Goal: Task Accomplishment & Management: Manage account settings

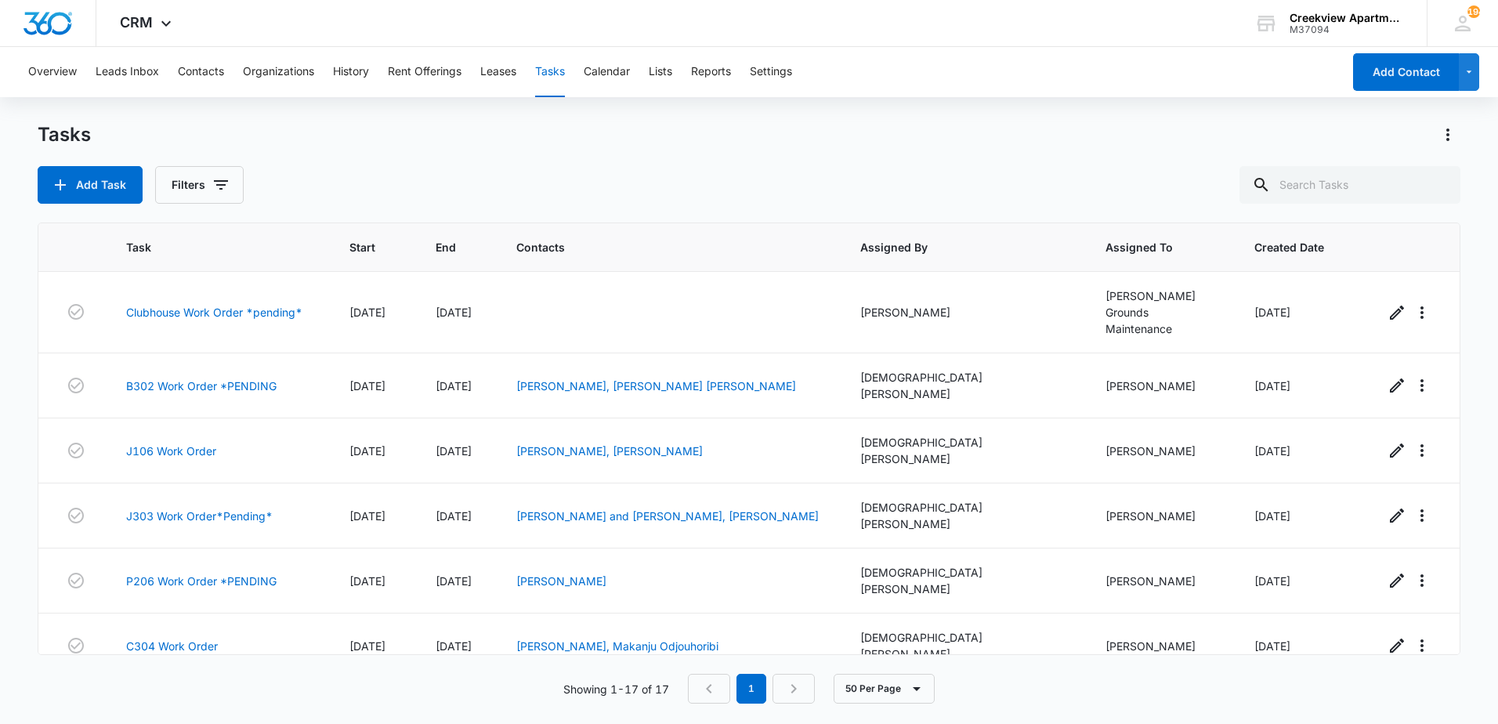
scroll to position [638, 0]
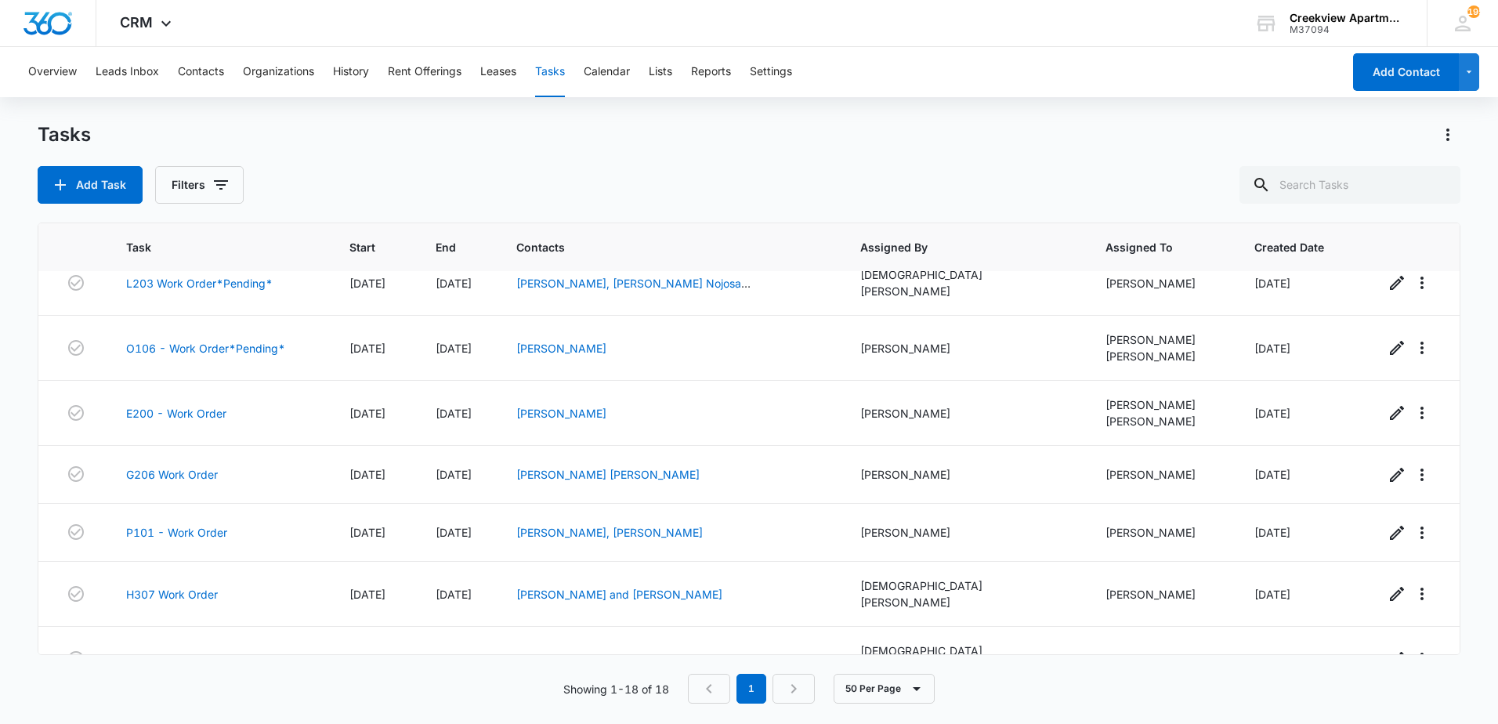
scroll to position [382, 0]
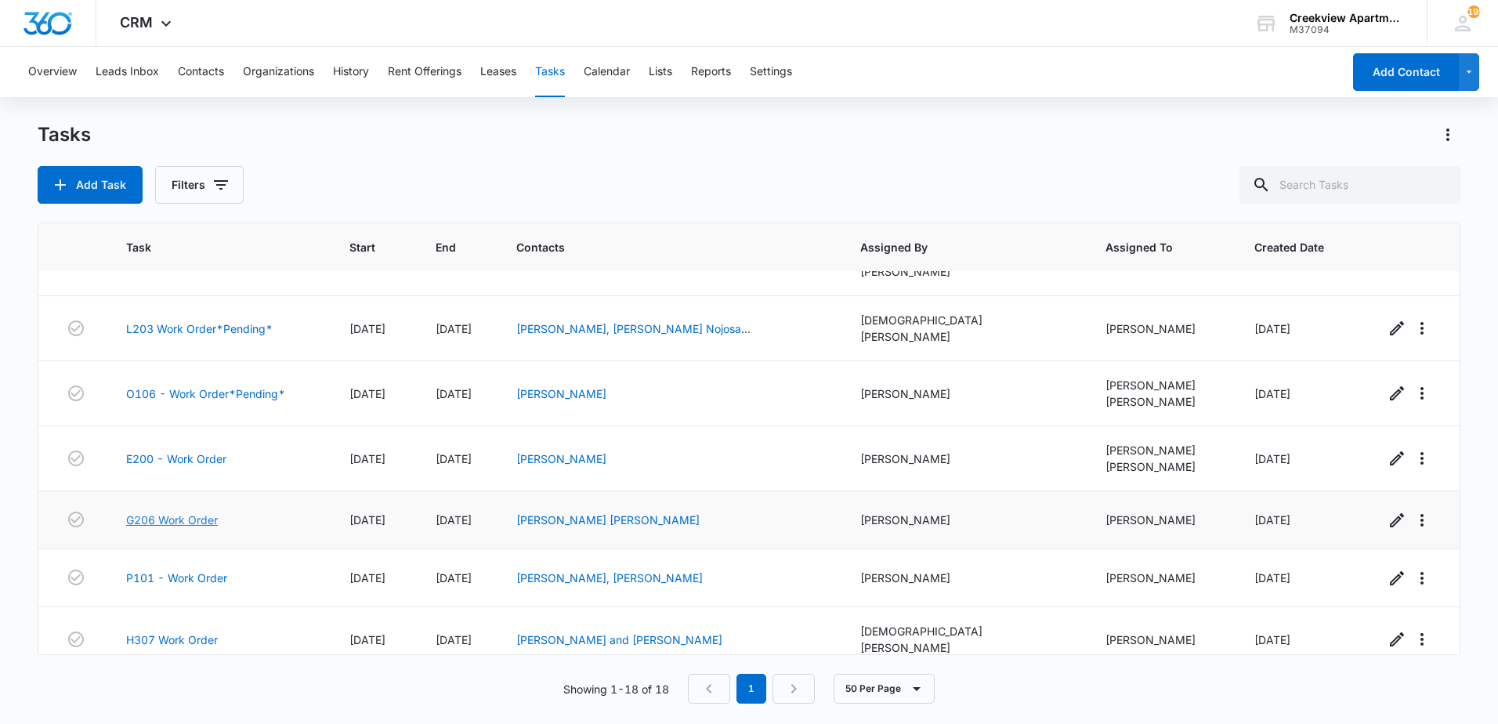
click at [204, 512] on link "G206 Work Order" at bounding box center [172, 520] width 92 height 16
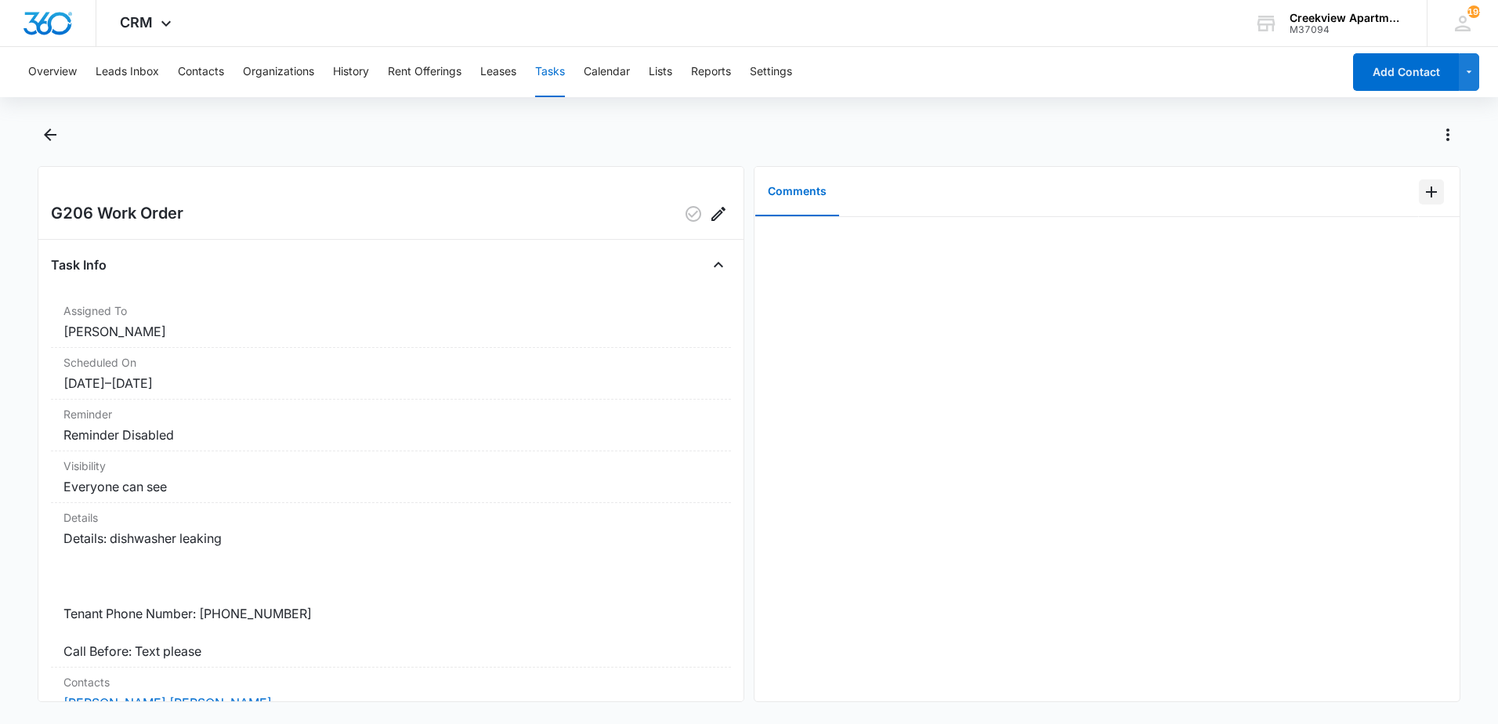
click at [1431, 193] on button "Add Comment" at bounding box center [1431, 191] width 25 height 25
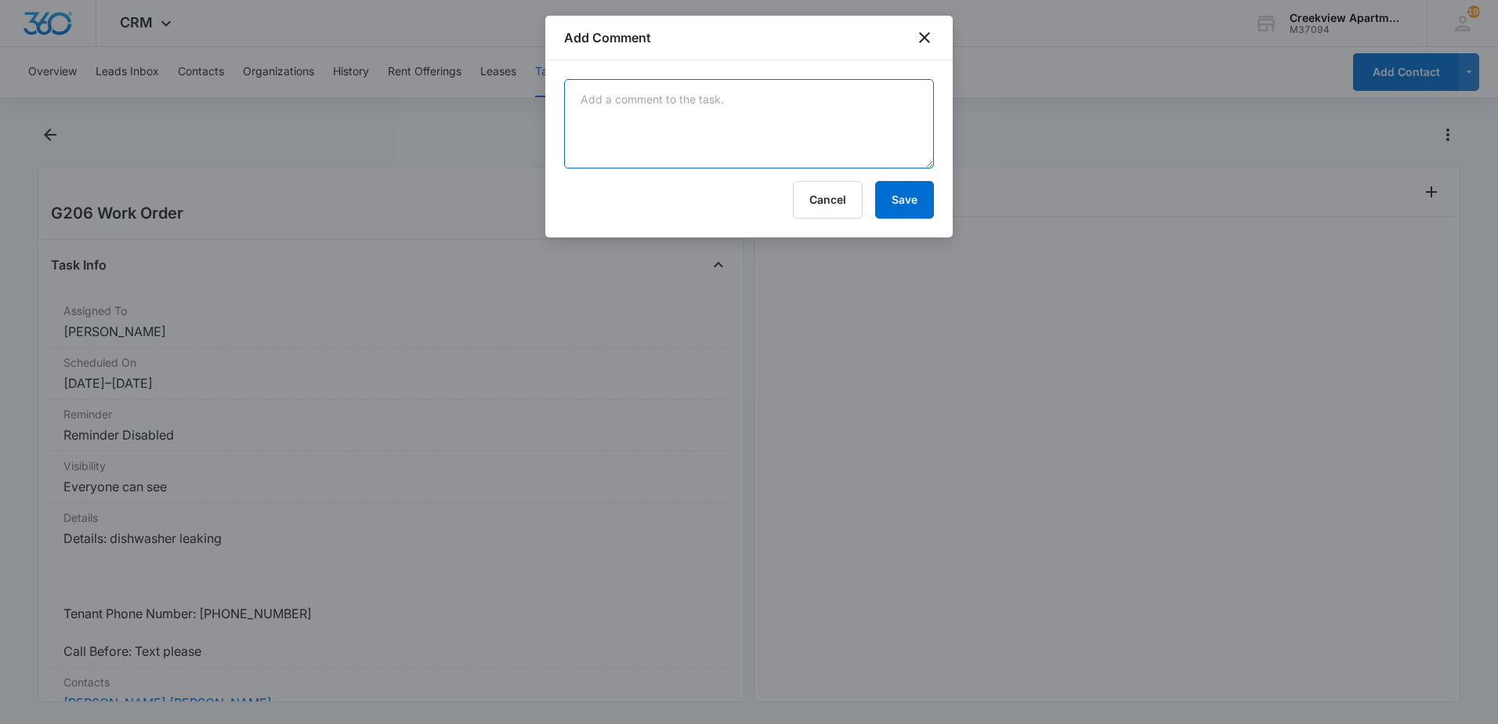
click at [812, 159] on textarea at bounding box center [749, 123] width 370 height 89
type textarea "replaced door seal with new"
click at [889, 193] on button "Save" at bounding box center [904, 200] width 59 height 38
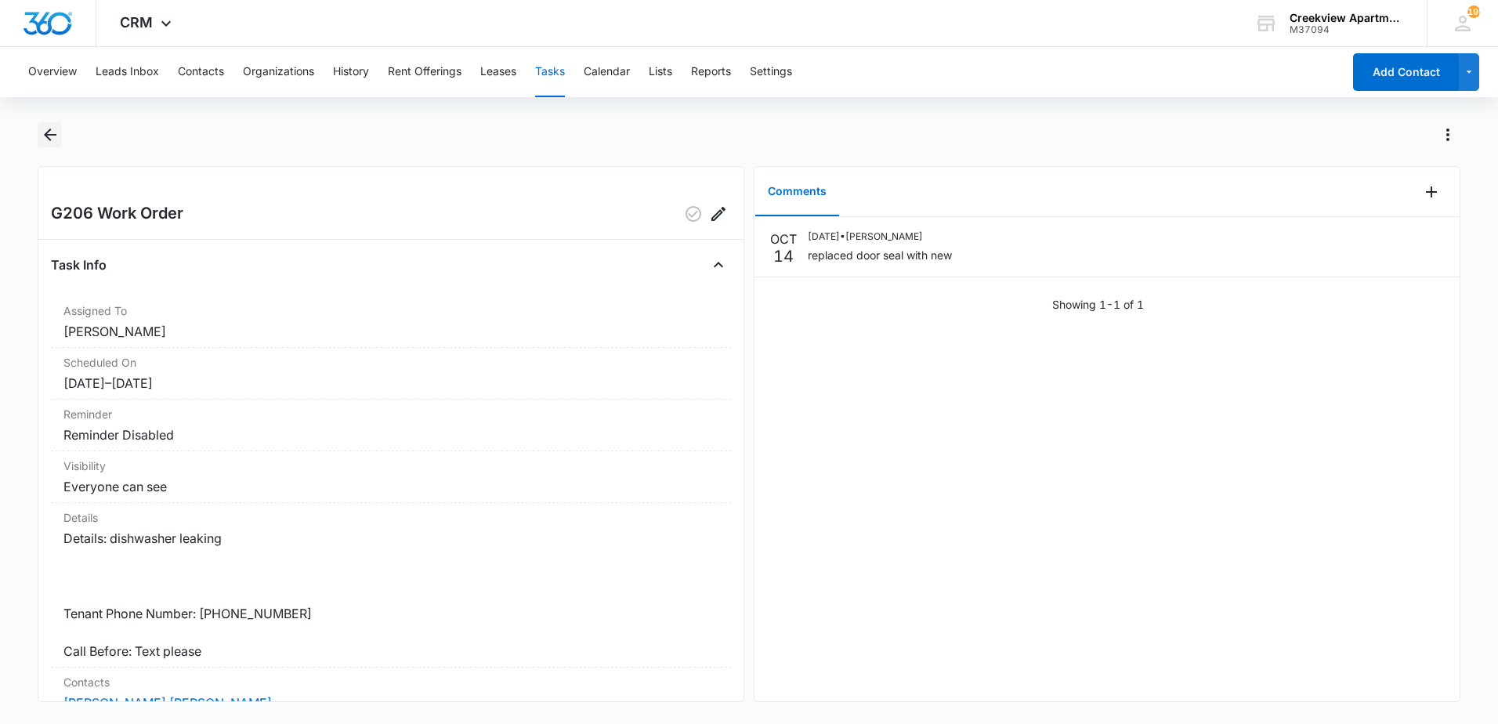
click at [51, 132] on icon "Back" at bounding box center [50, 134] width 19 height 19
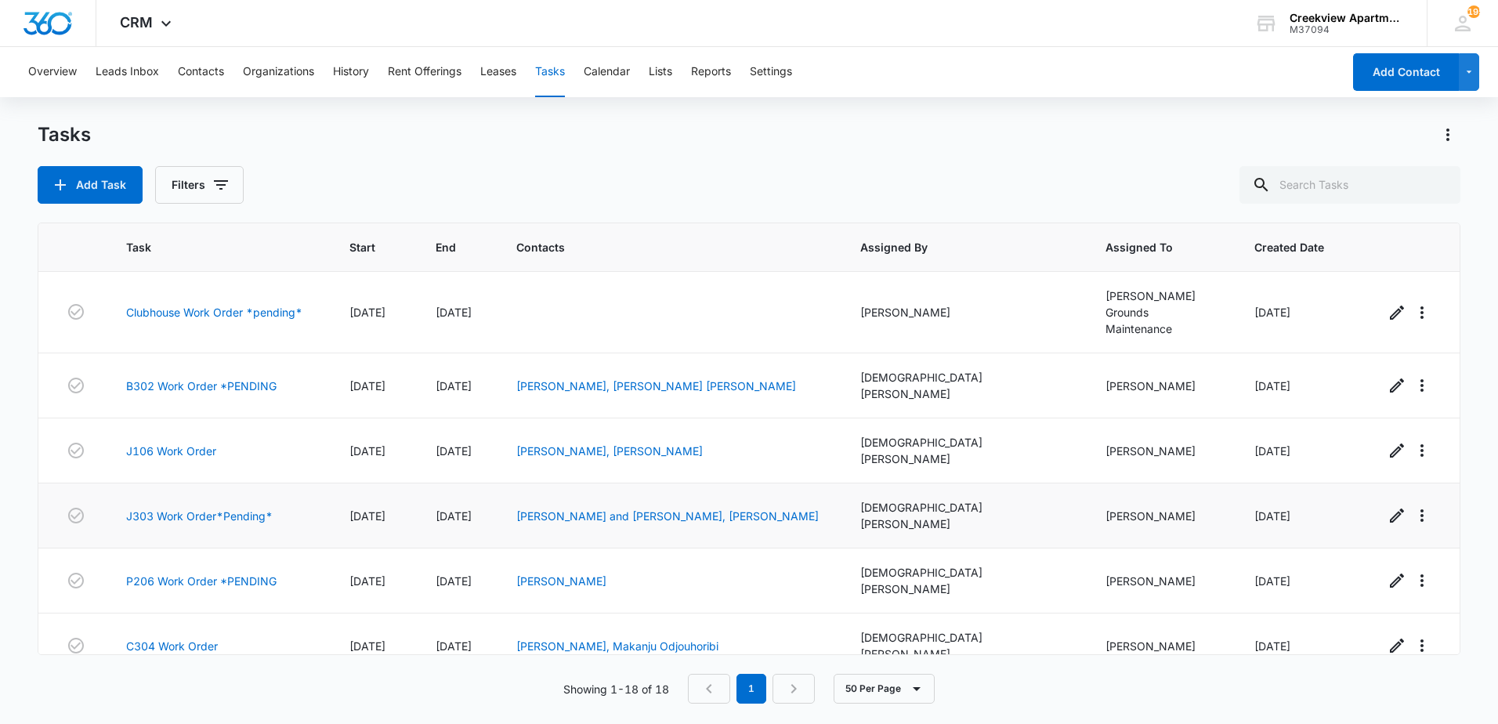
scroll to position [392, 0]
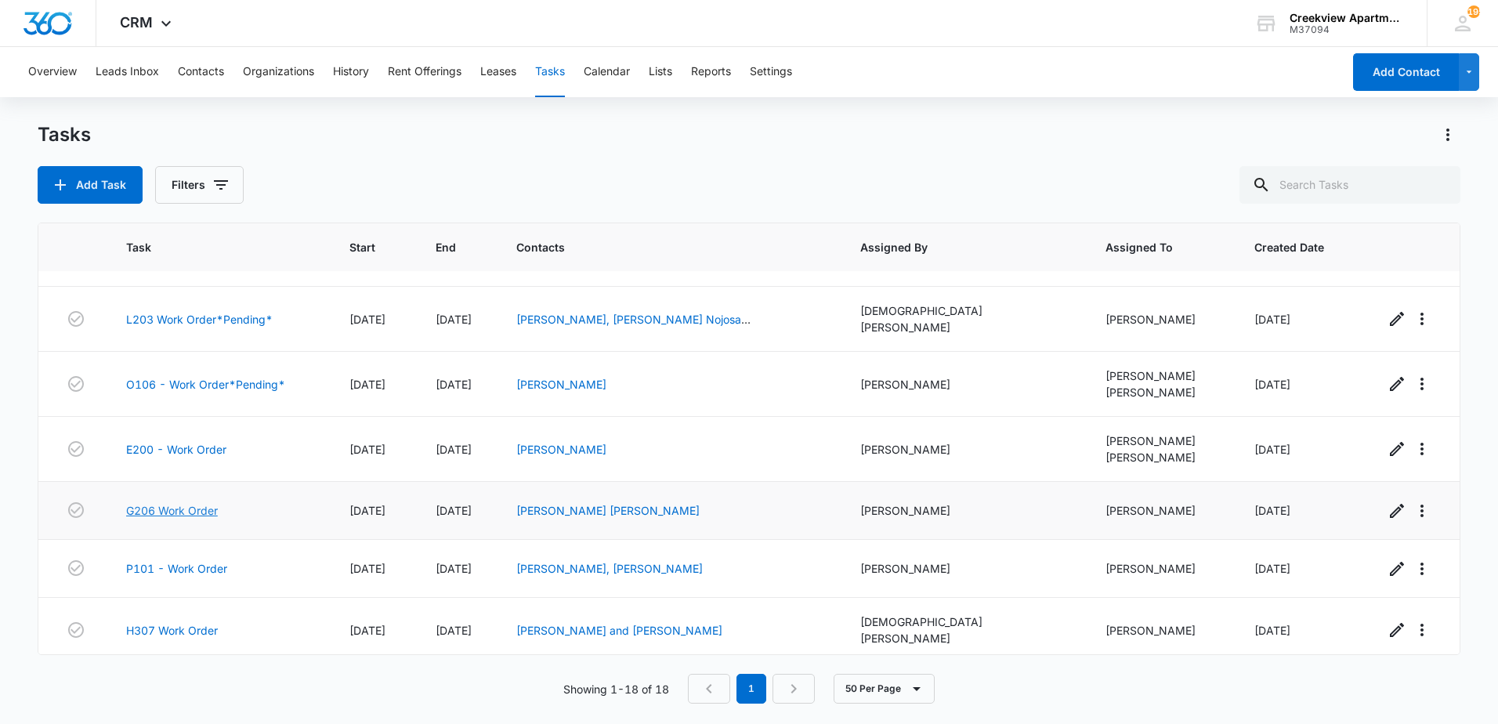
click at [168, 502] on link "G206 Work Order" at bounding box center [172, 510] width 92 height 16
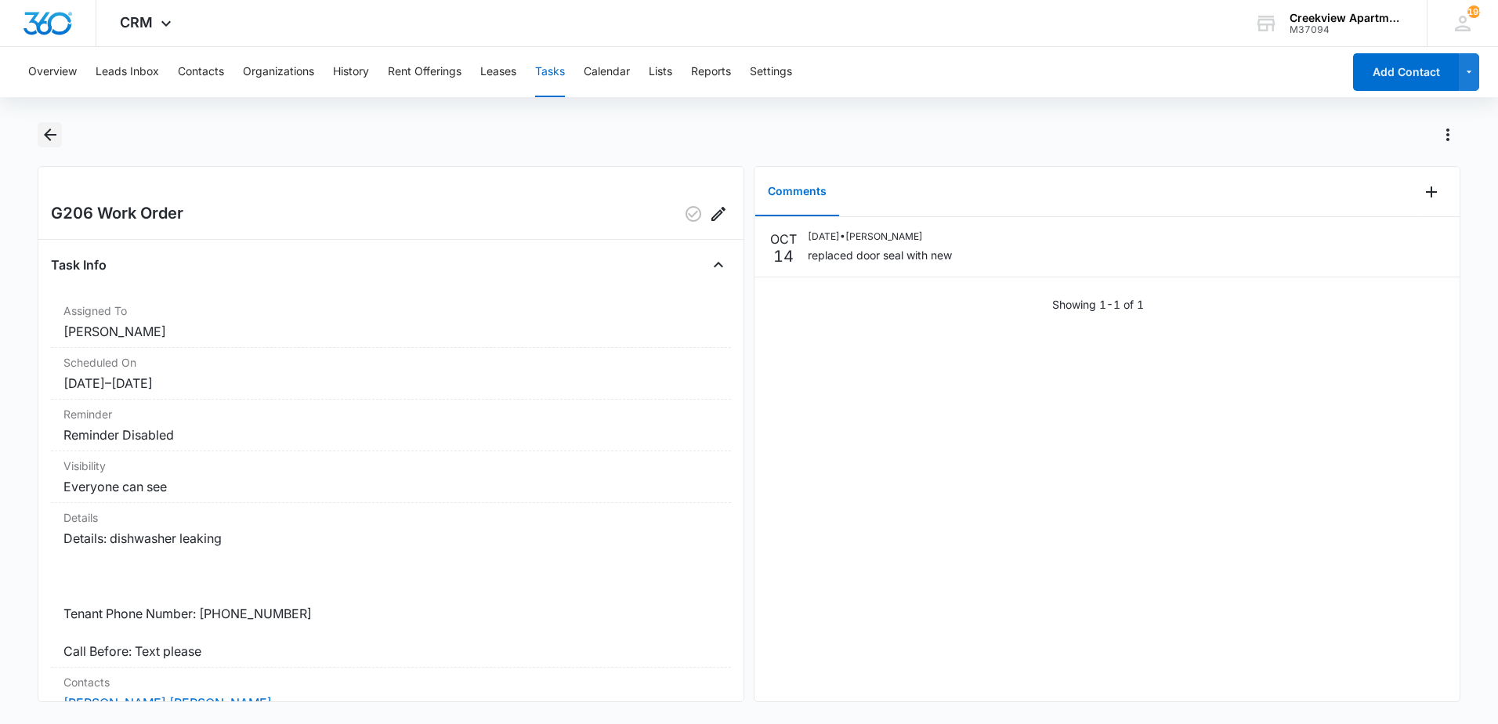
click at [50, 138] on icon "Back" at bounding box center [50, 134] width 19 height 19
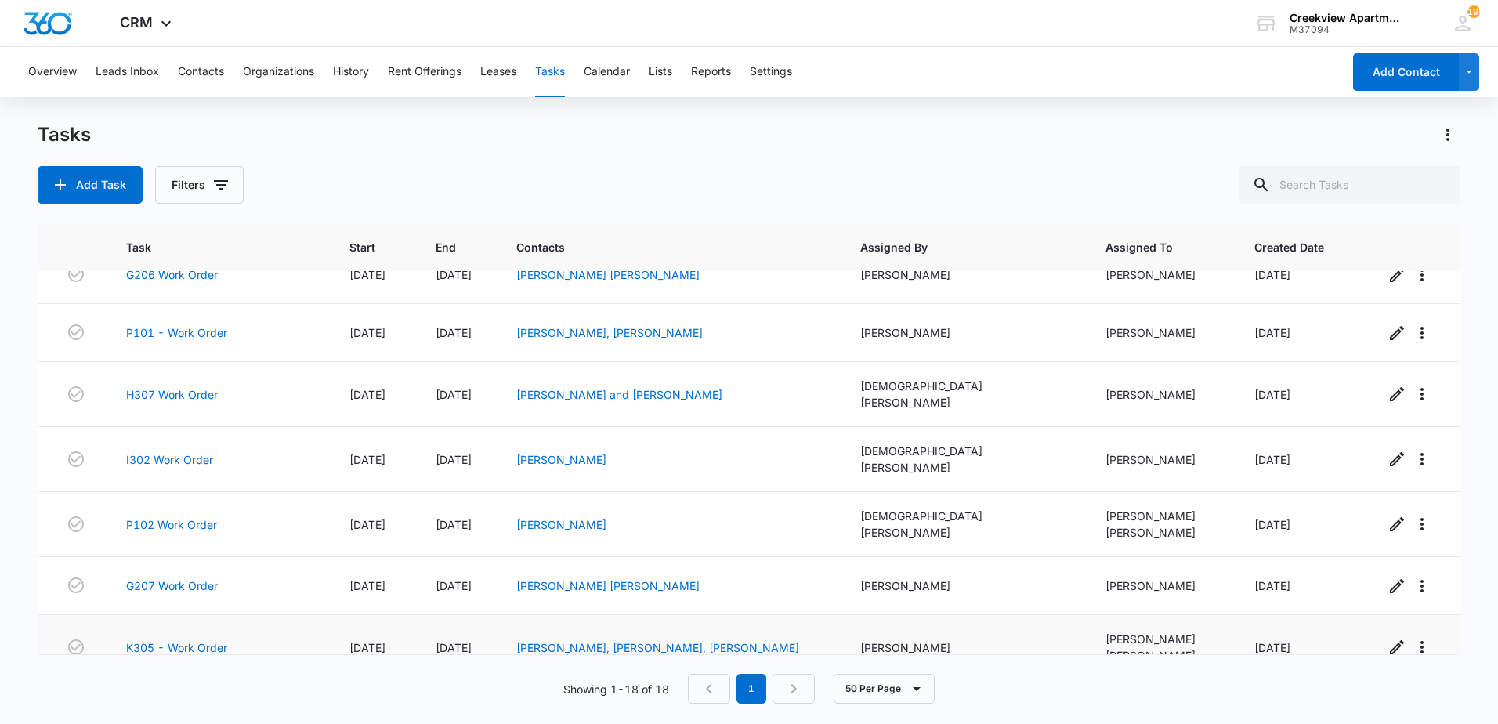
scroll to position [696, 0]
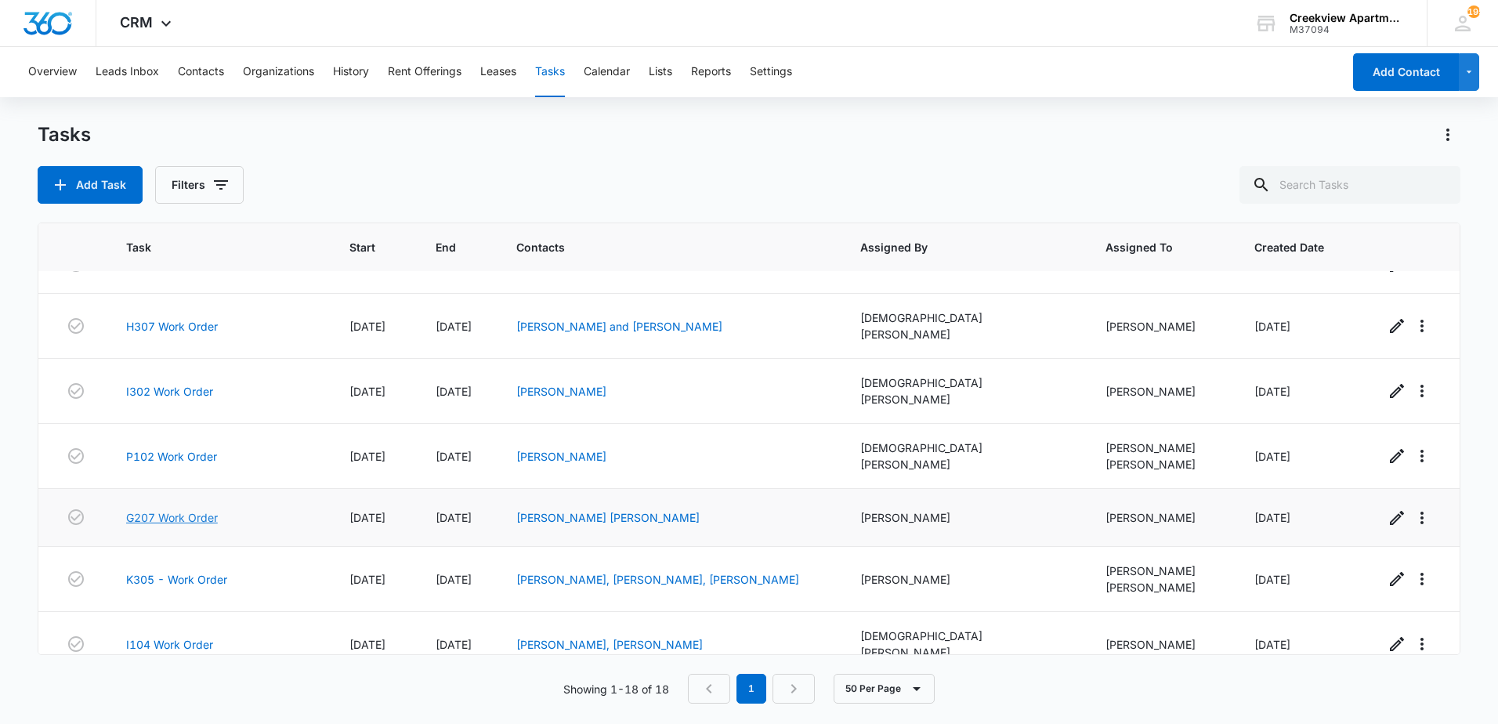
click at [179, 509] on link "G207 Work Order" at bounding box center [172, 517] width 92 height 16
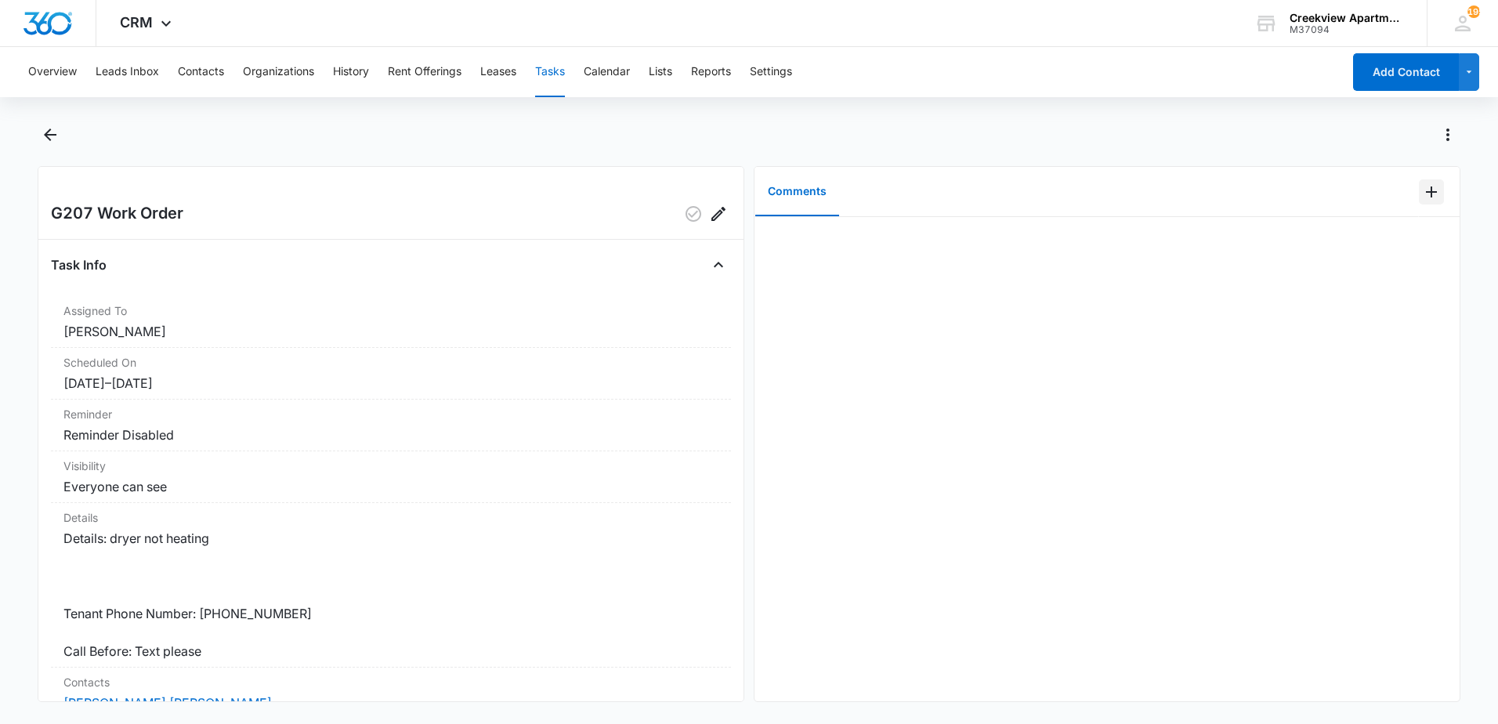
click at [1422, 184] on icon "Add Comment" at bounding box center [1431, 192] width 19 height 19
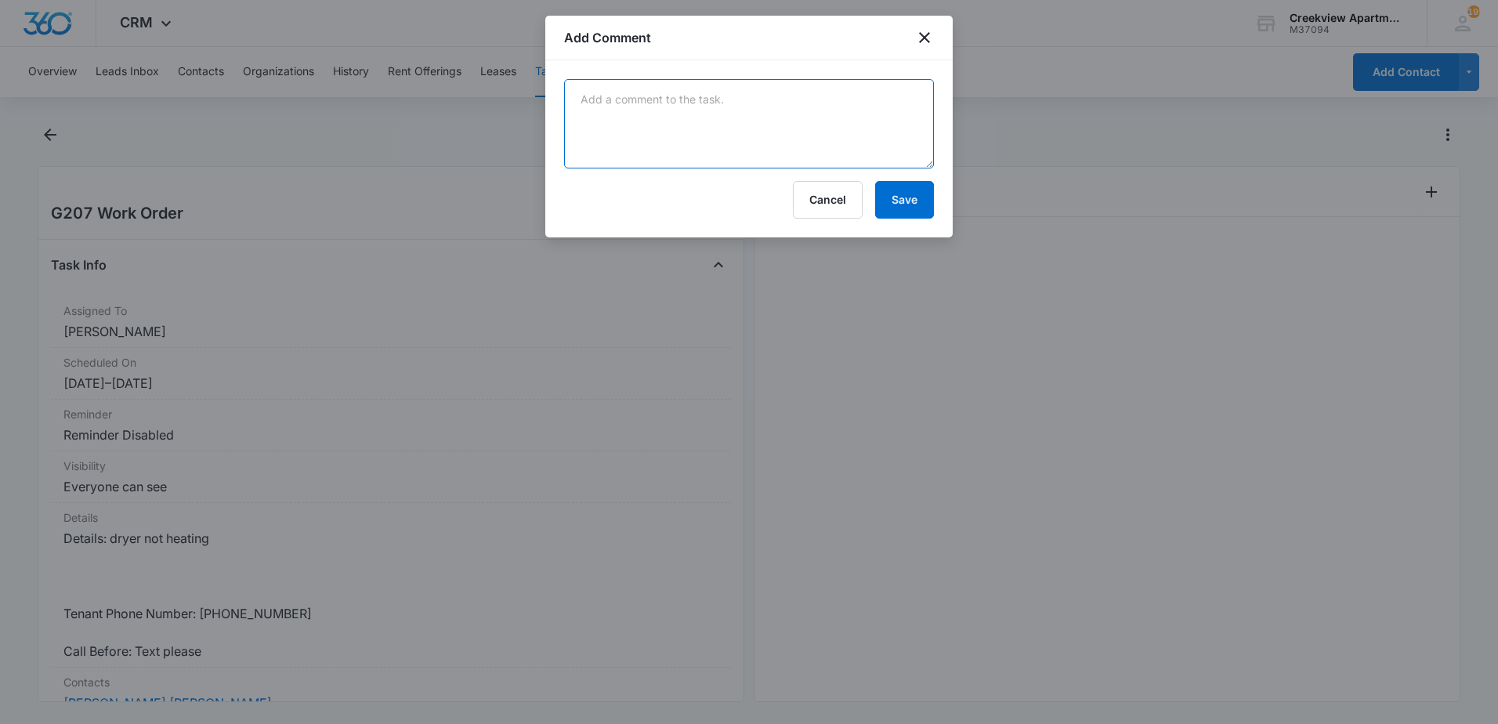
click at [757, 148] on textarea at bounding box center [749, 123] width 370 height 89
click at [763, 103] on textarea "heating element shorted, will return to replace with spare" at bounding box center [749, 123] width 370 height 89
type textarea "heating element shorted, will return tomorrow to replace with spare"
click at [920, 197] on button "Save" at bounding box center [904, 200] width 59 height 38
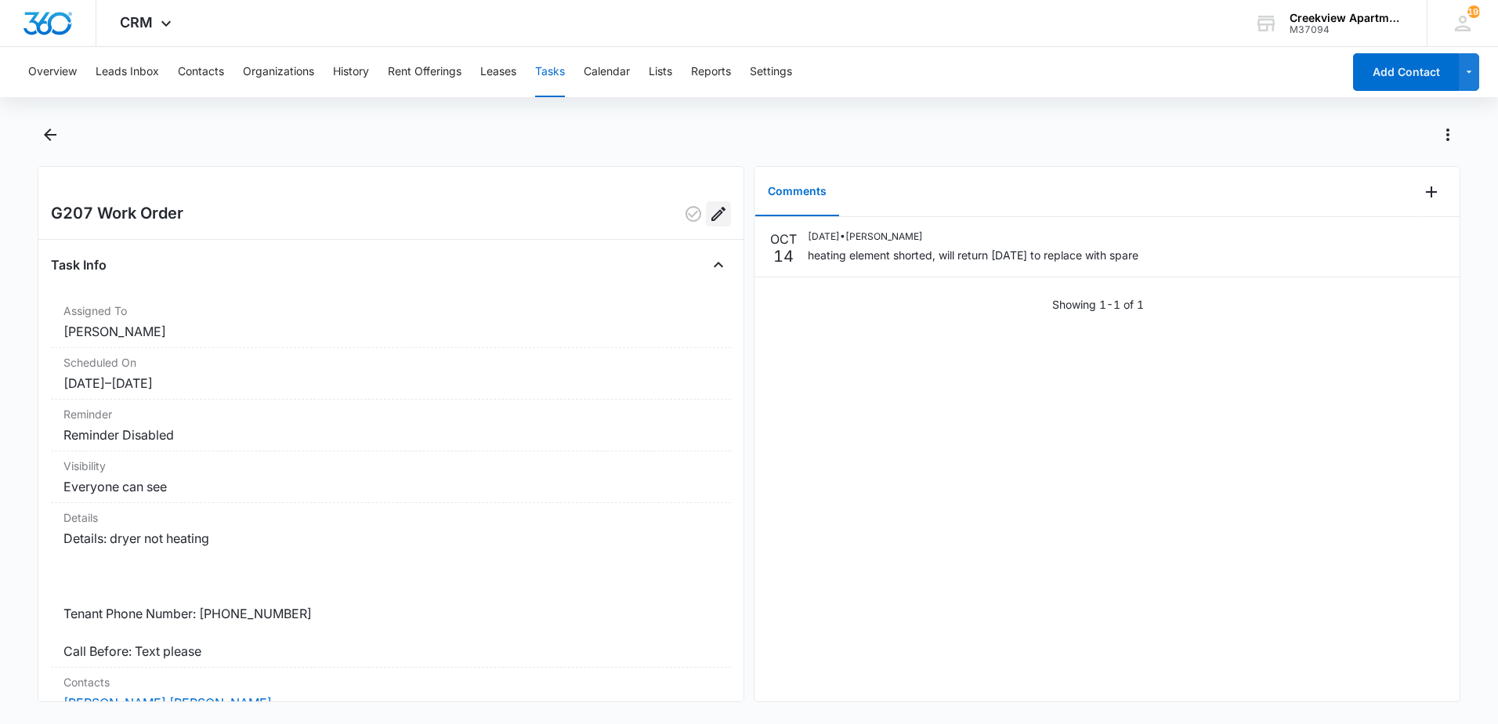
click at [718, 219] on button "Edit" at bounding box center [718, 213] width 25 height 25
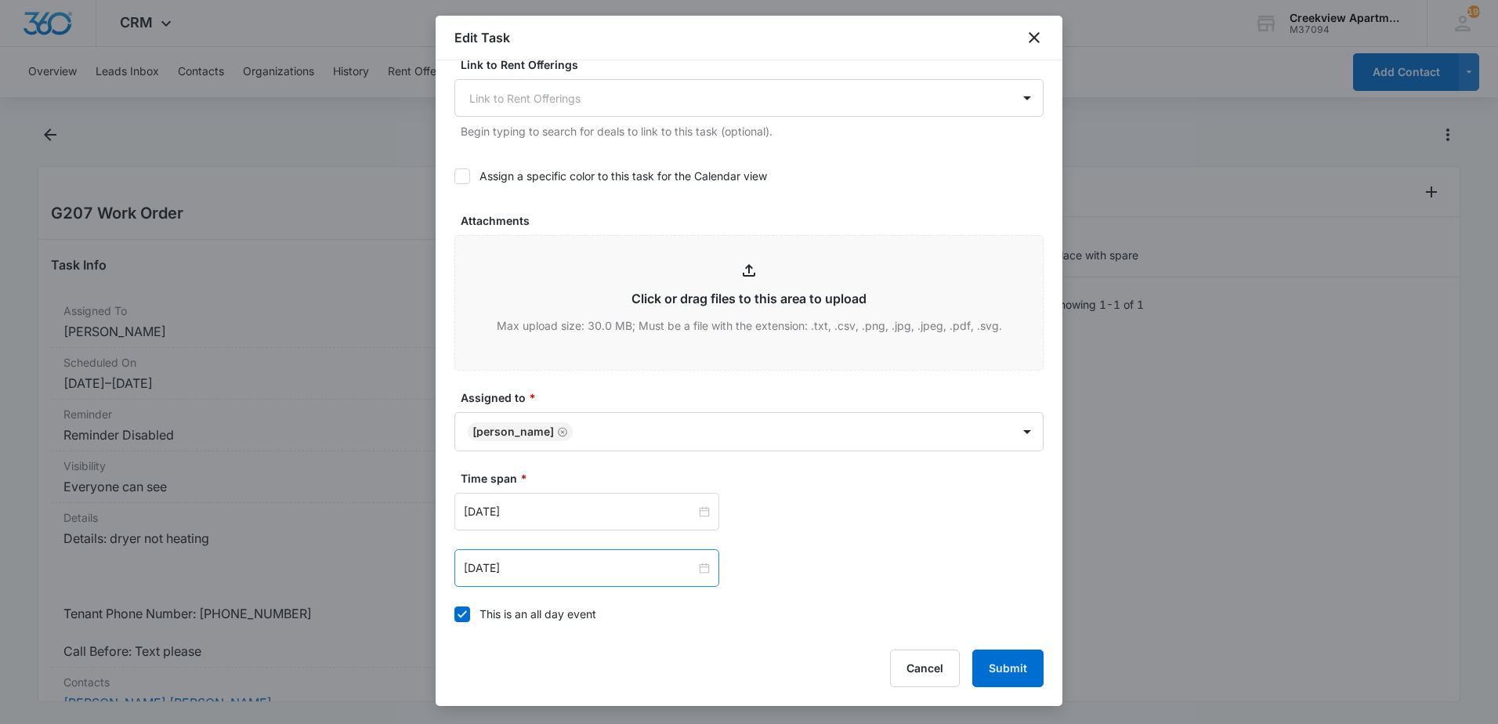
scroll to position [705, 0]
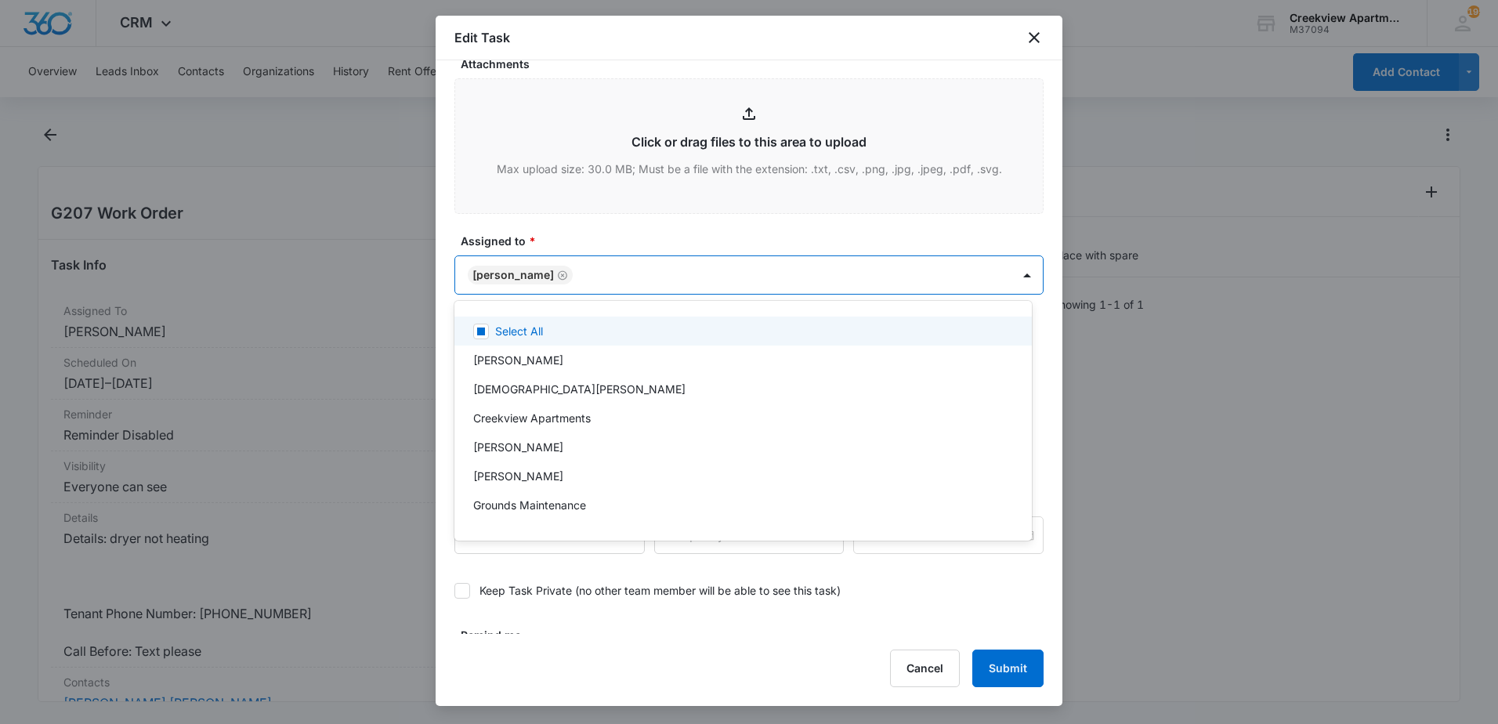
click at [616, 269] on body "CRM Apps Reputation Websites Forms CRM Email Content Intelligence Files Brand S…" at bounding box center [749, 362] width 1498 height 724
click at [448, 226] on div at bounding box center [749, 362] width 1498 height 724
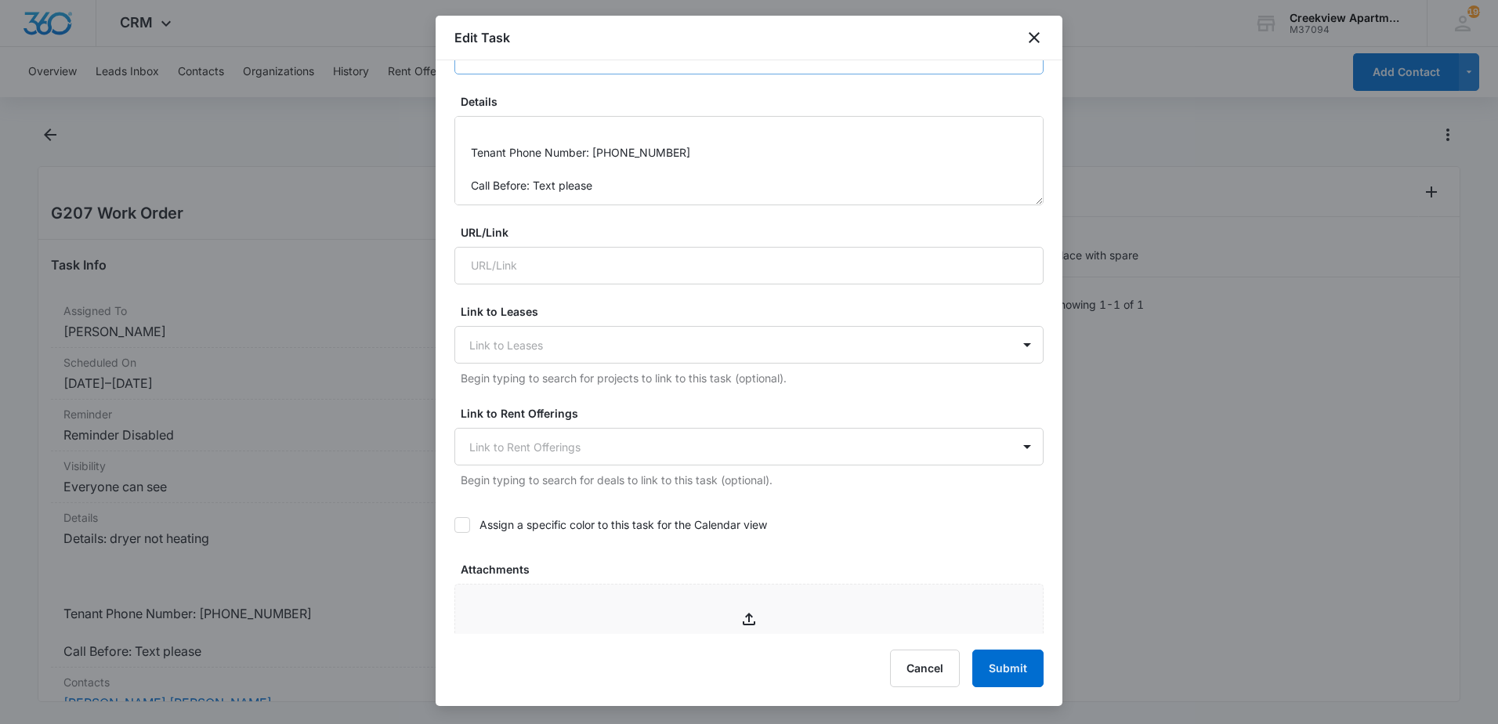
scroll to position [0, 0]
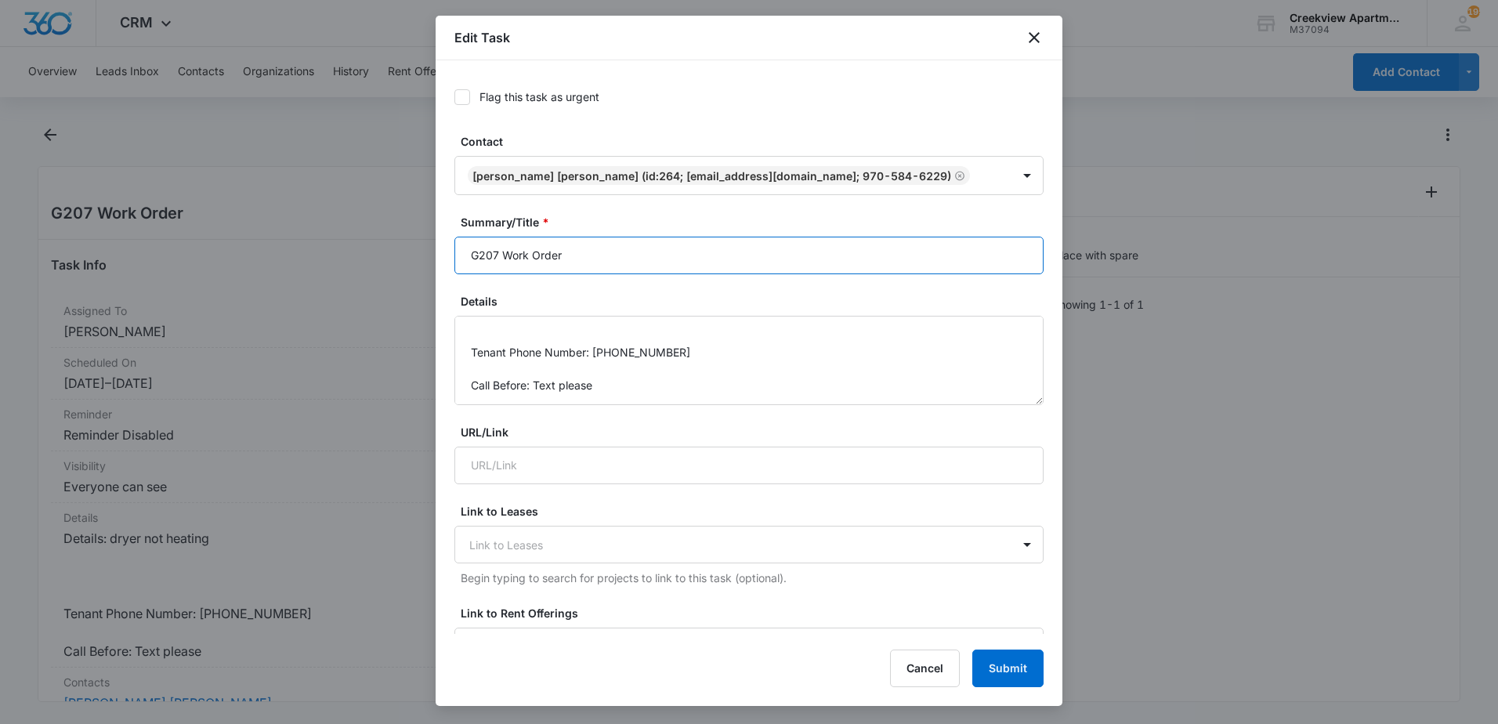
click at [613, 257] on input "G207 Work Order" at bounding box center [748, 256] width 589 height 38
type input "G207 Work Order *PENDING"
click at [1032, 682] on button "Submit" at bounding box center [1007, 668] width 71 height 38
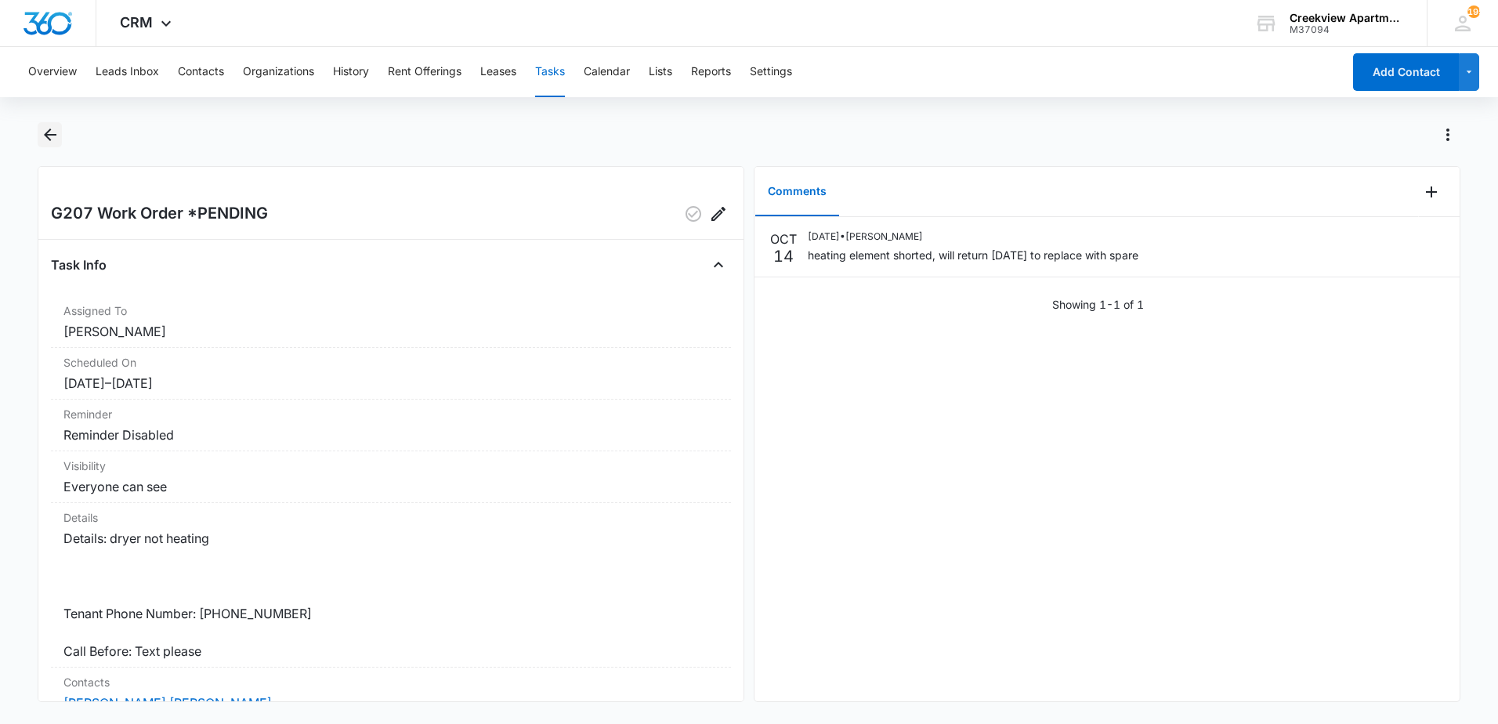
click at [49, 128] on icon "Back" at bounding box center [50, 134] width 19 height 19
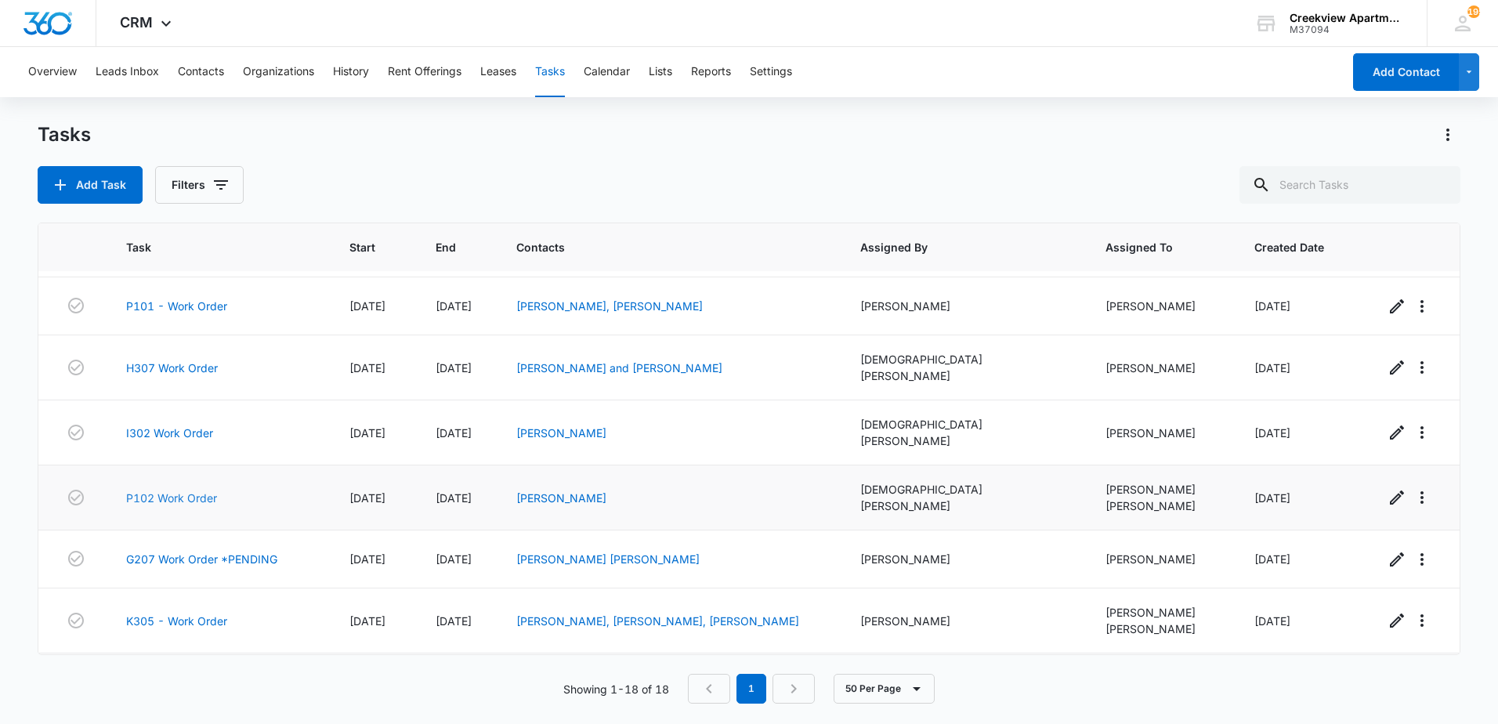
scroll to position [696, 0]
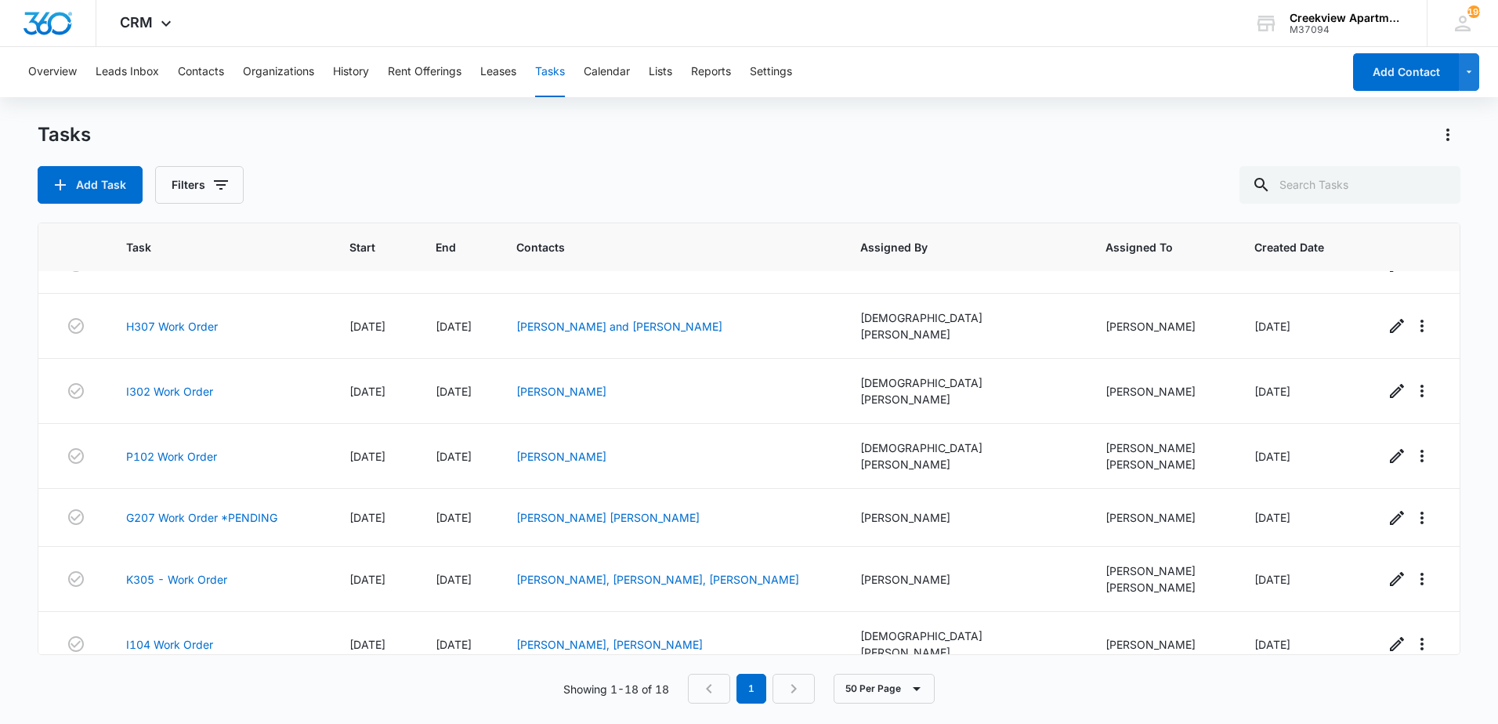
click at [168, 701] on link "Q204 Work Order" at bounding box center [172, 709] width 92 height 16
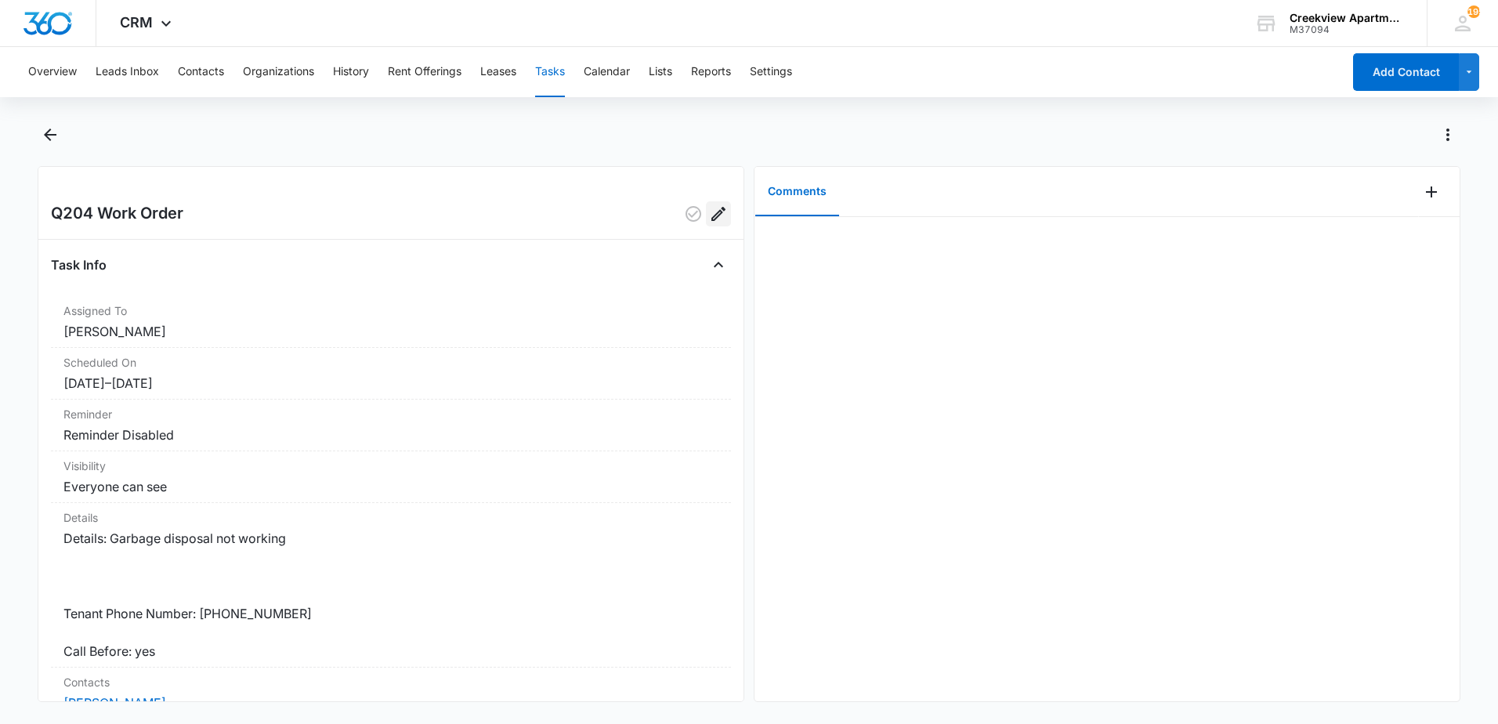
click at [709, 222] on icon "Edit" at bounding box center [718, 213] width 19 height 19
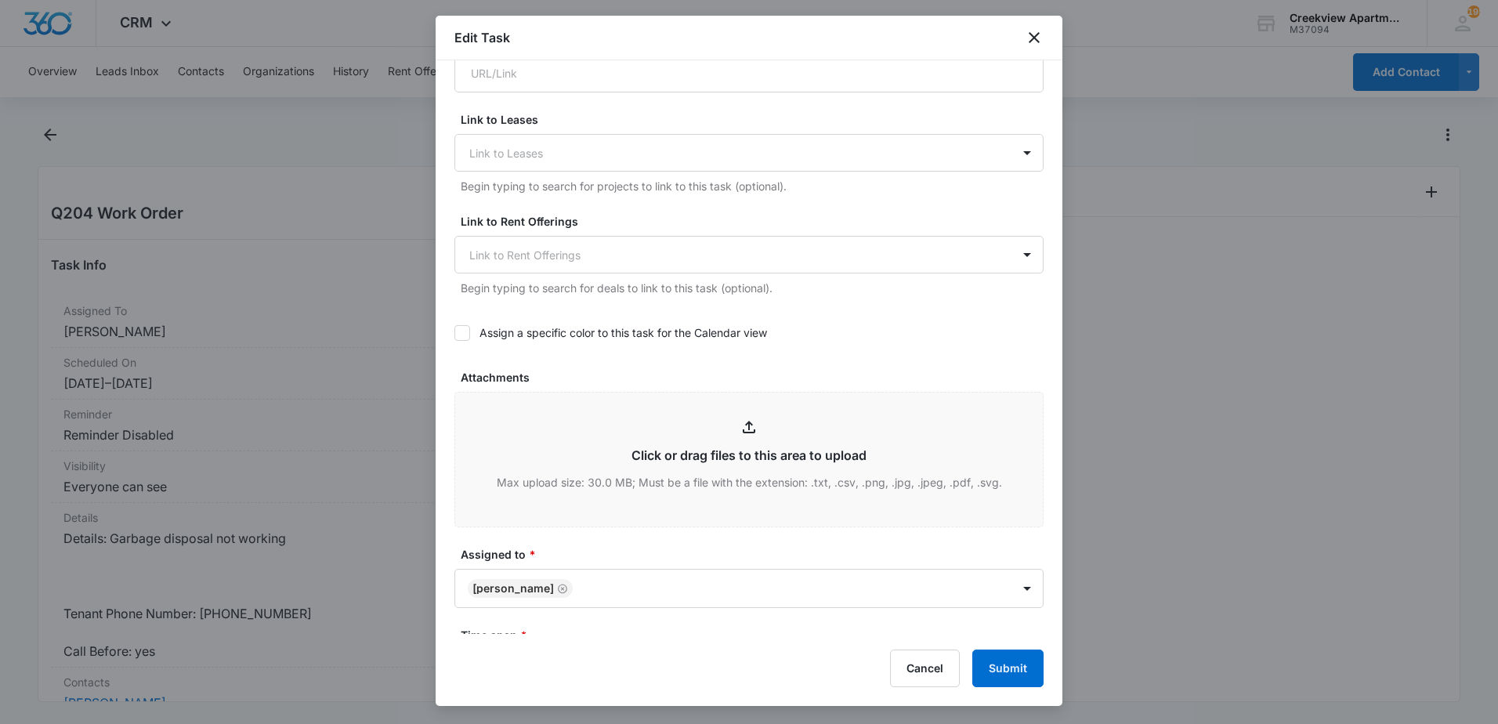
scroll to position [627, 0]
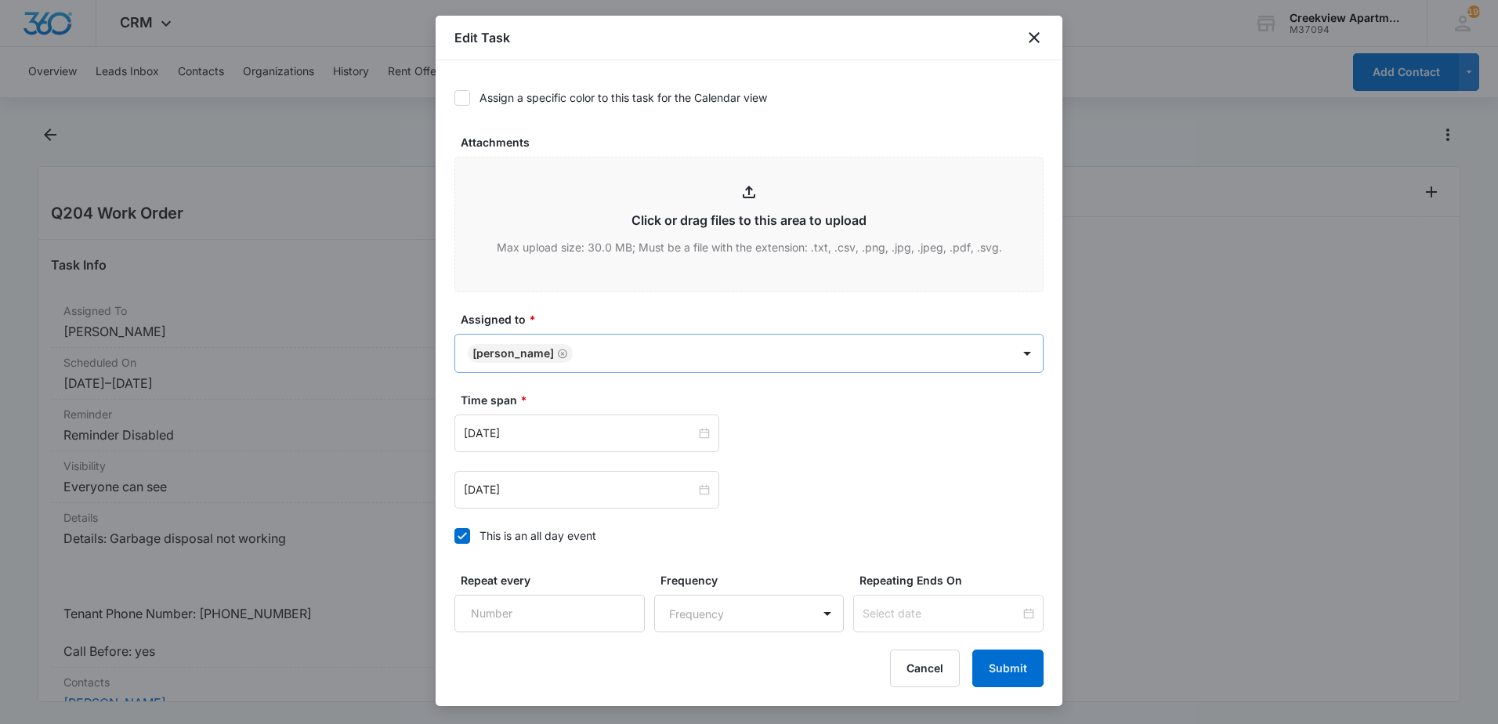
click at [628, 349] on body "CRM Apps Reputation Websites Forms CRM Email Content Intelligence Files Brand S…" at bounding box center [749, 362] width 1498 height 724
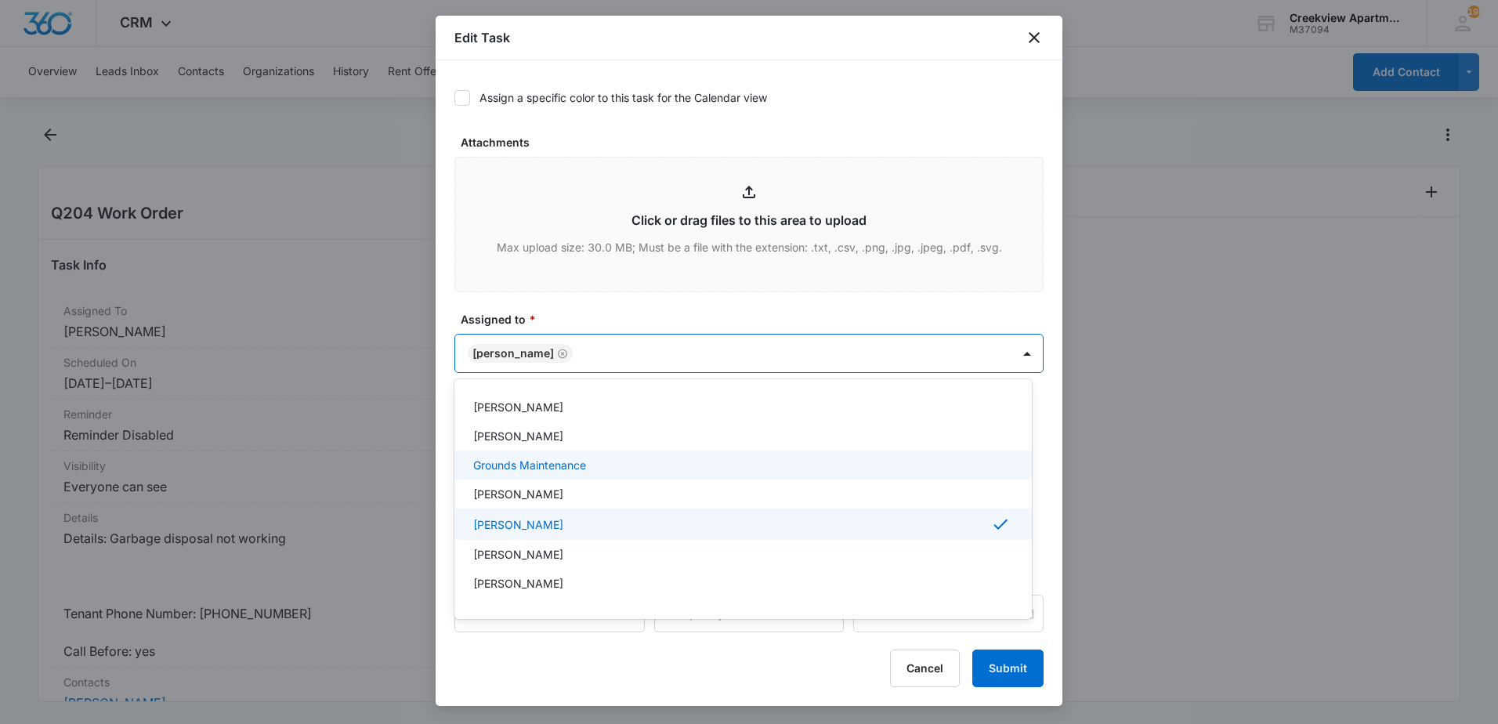
scroll to position [157, 0]
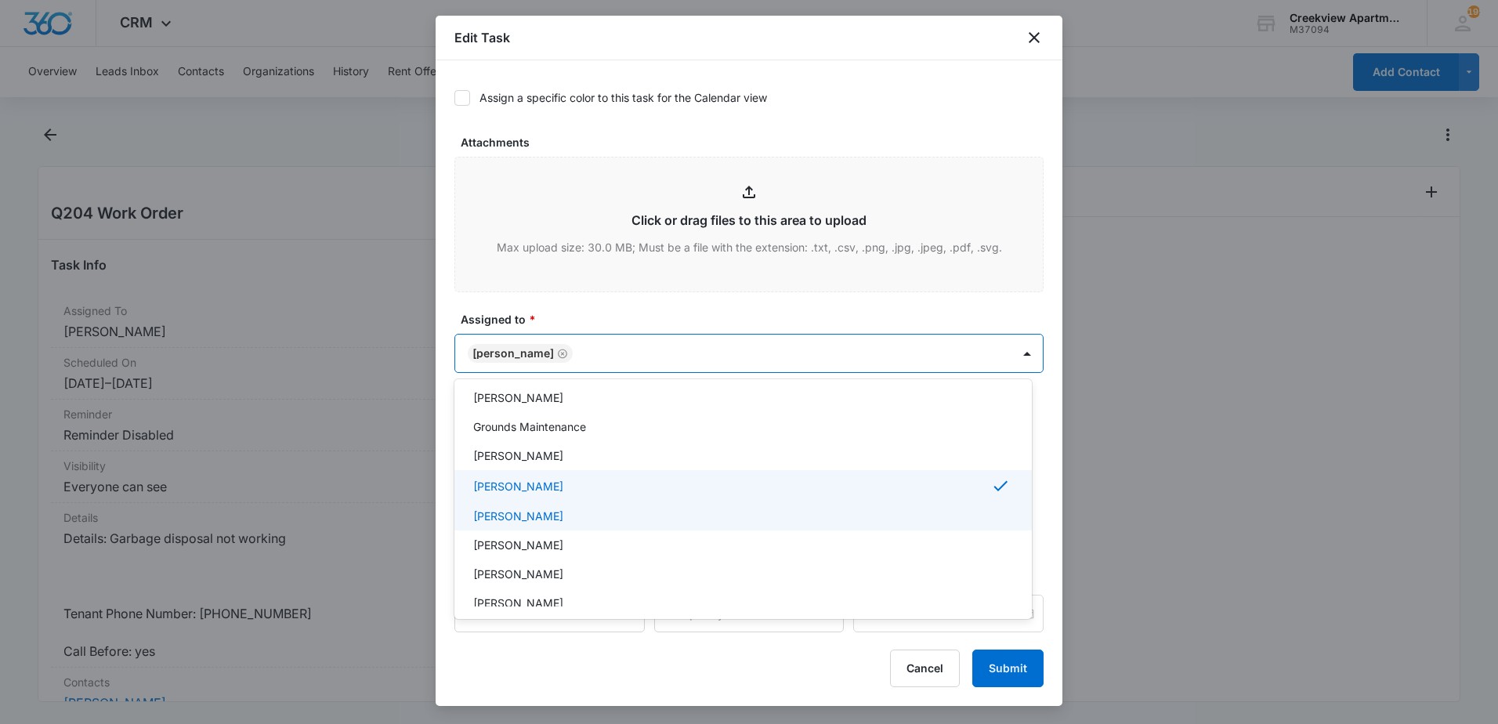
click at [519, 514] on p "[PERSON_NAME]" at bounding box center [518, 516] width 90 height 16
click at [996, 663] on div at bounding box center [749, 362] width 1498 height 724
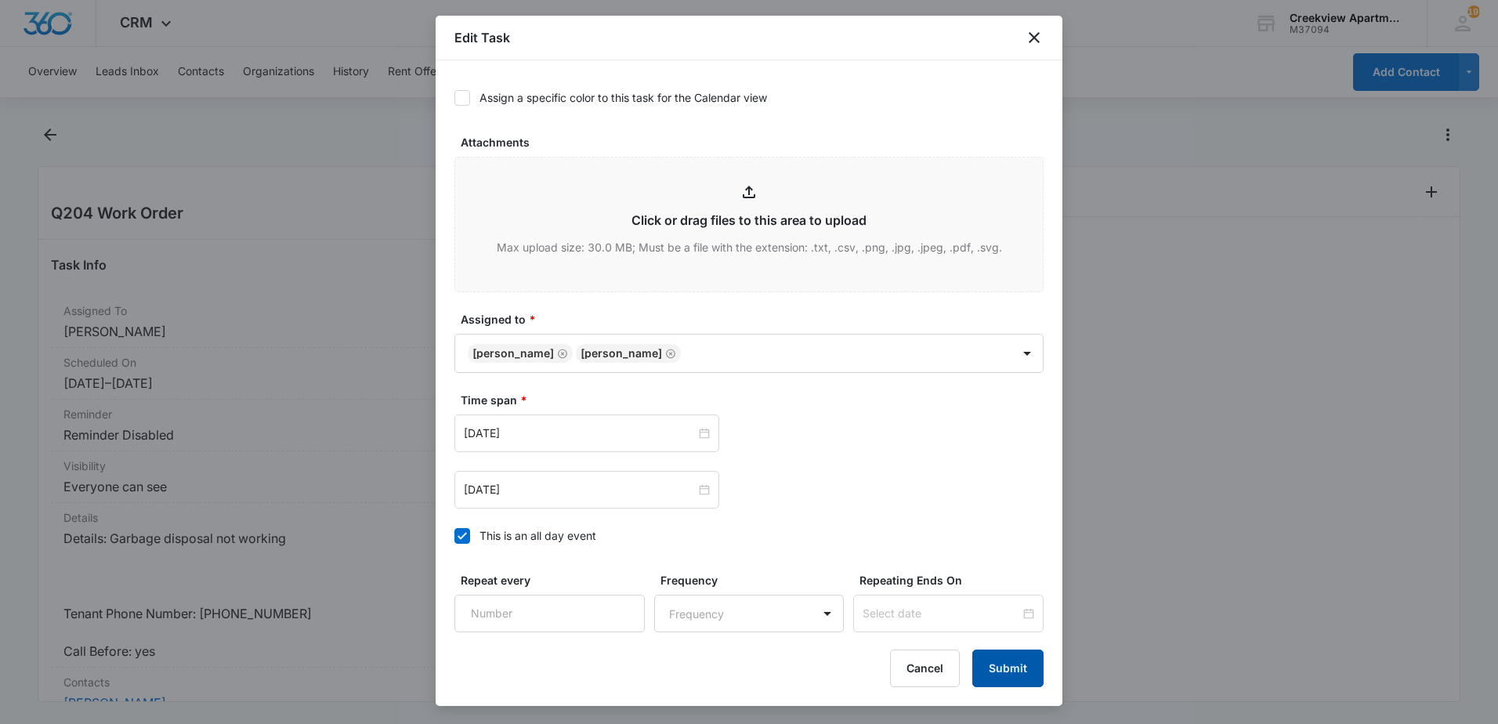
click at [999, 660] on button "Submit" at bounding box center [1007, 668] width 71 height 38
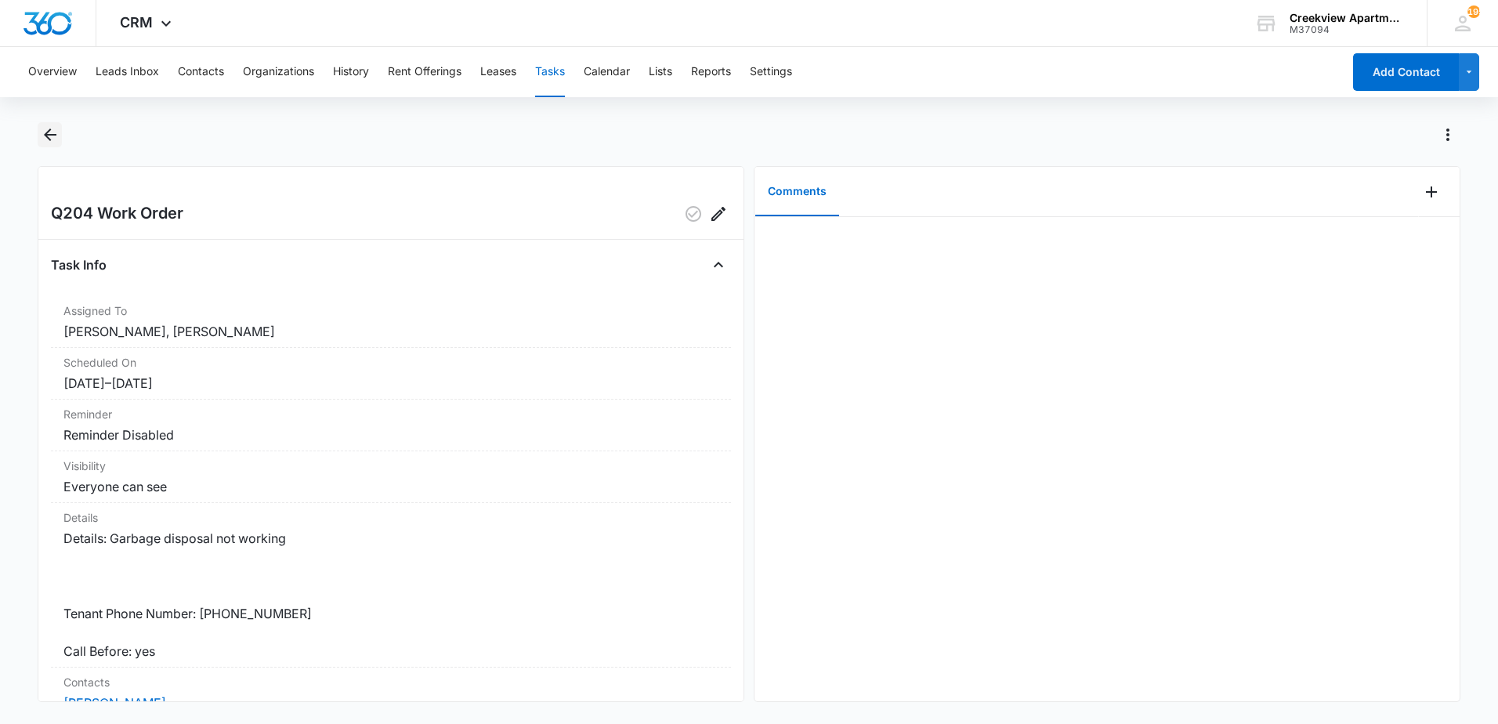
click at [54, 139] on icon "Back" at bounding box center [50, 134] width 19 height 19
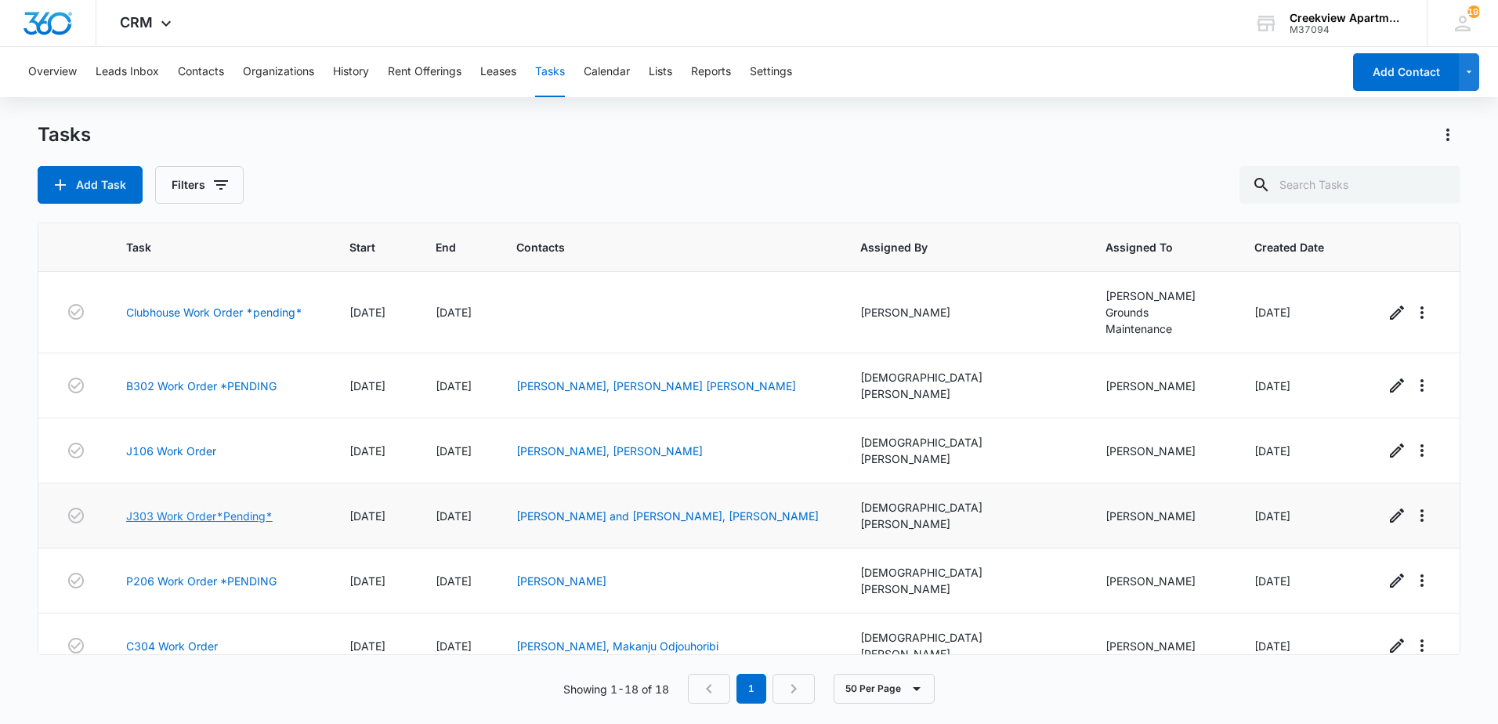
click at [175, 508] on link "J303 Work Order*Pending*" at bounding box center [199, 516] width 146 height 16
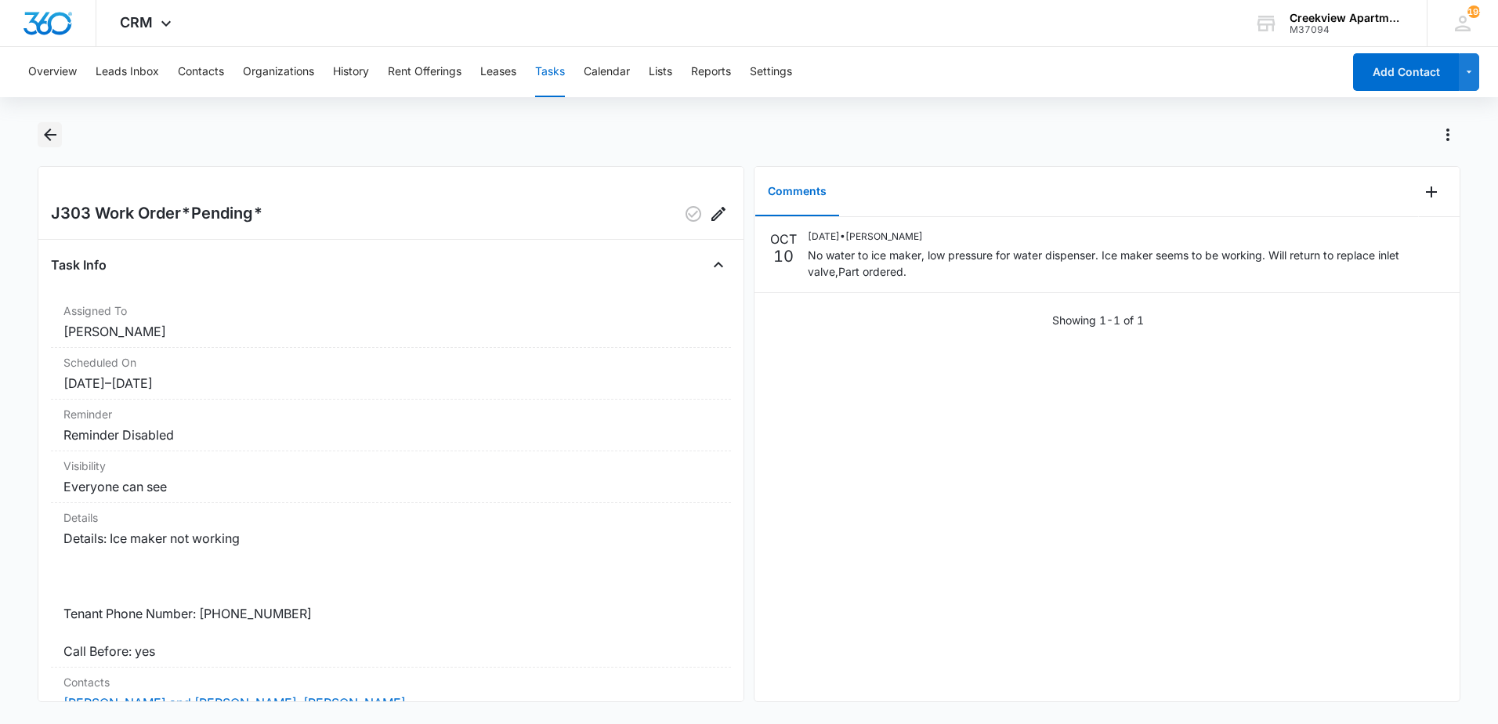
click at [60, 131] on button "Back" at bounding box center [50, 134] width 24 height 25
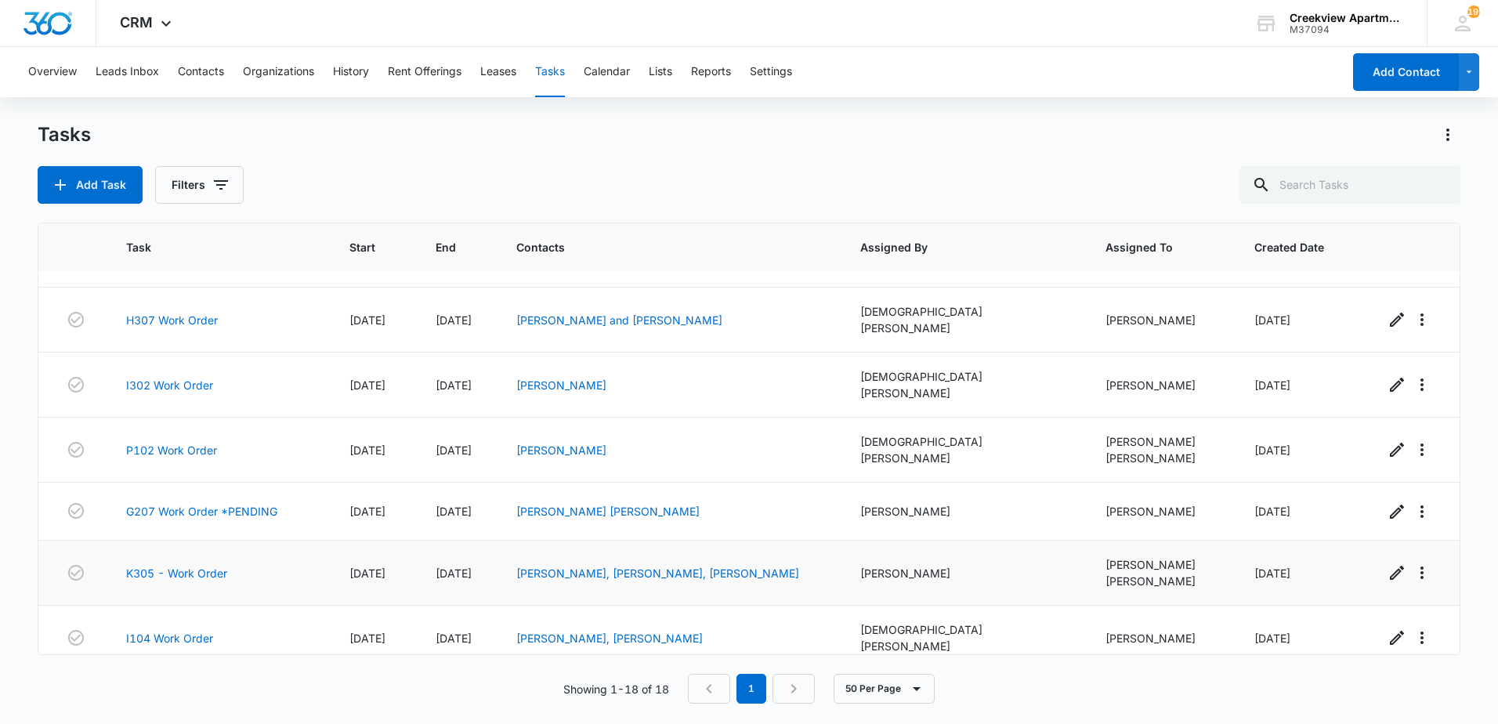
scroll to position [703, 0]
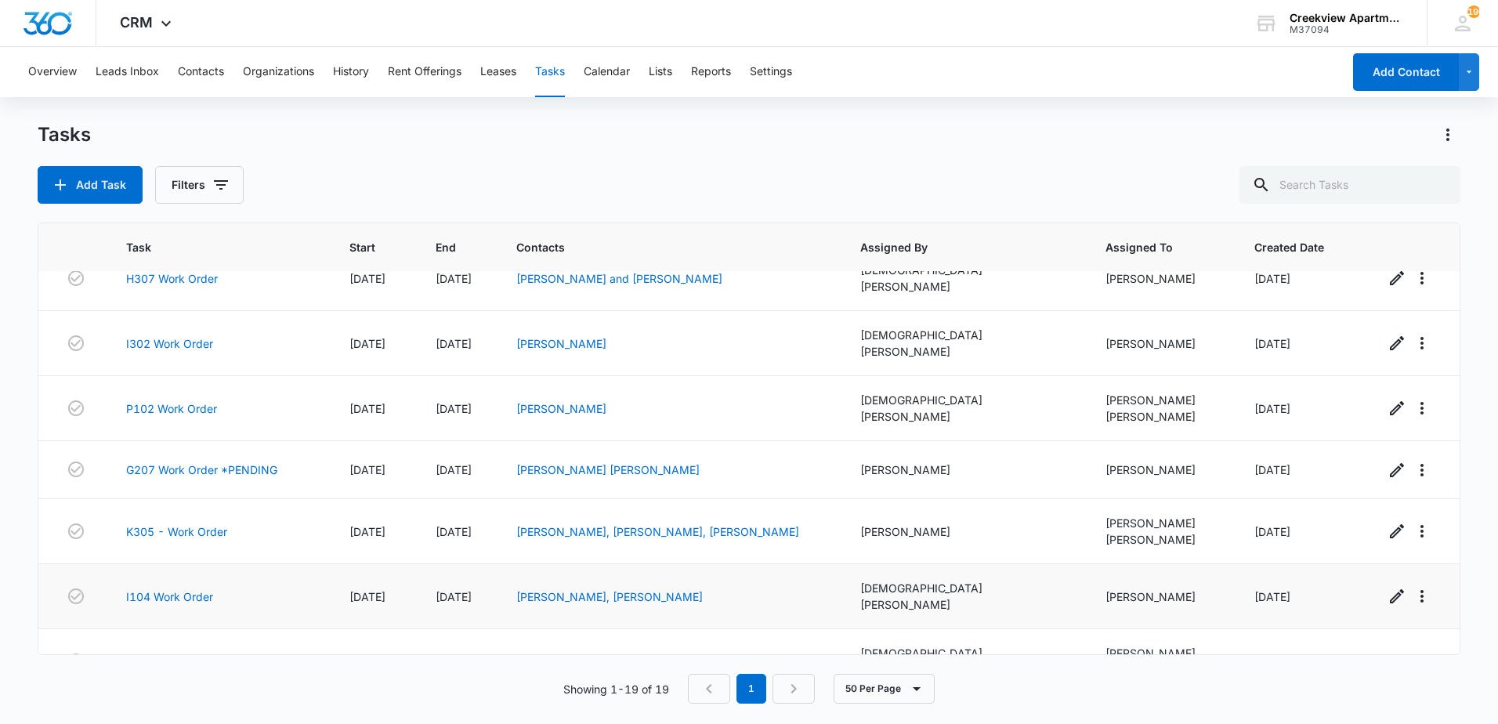
scroll to position [761, 0]
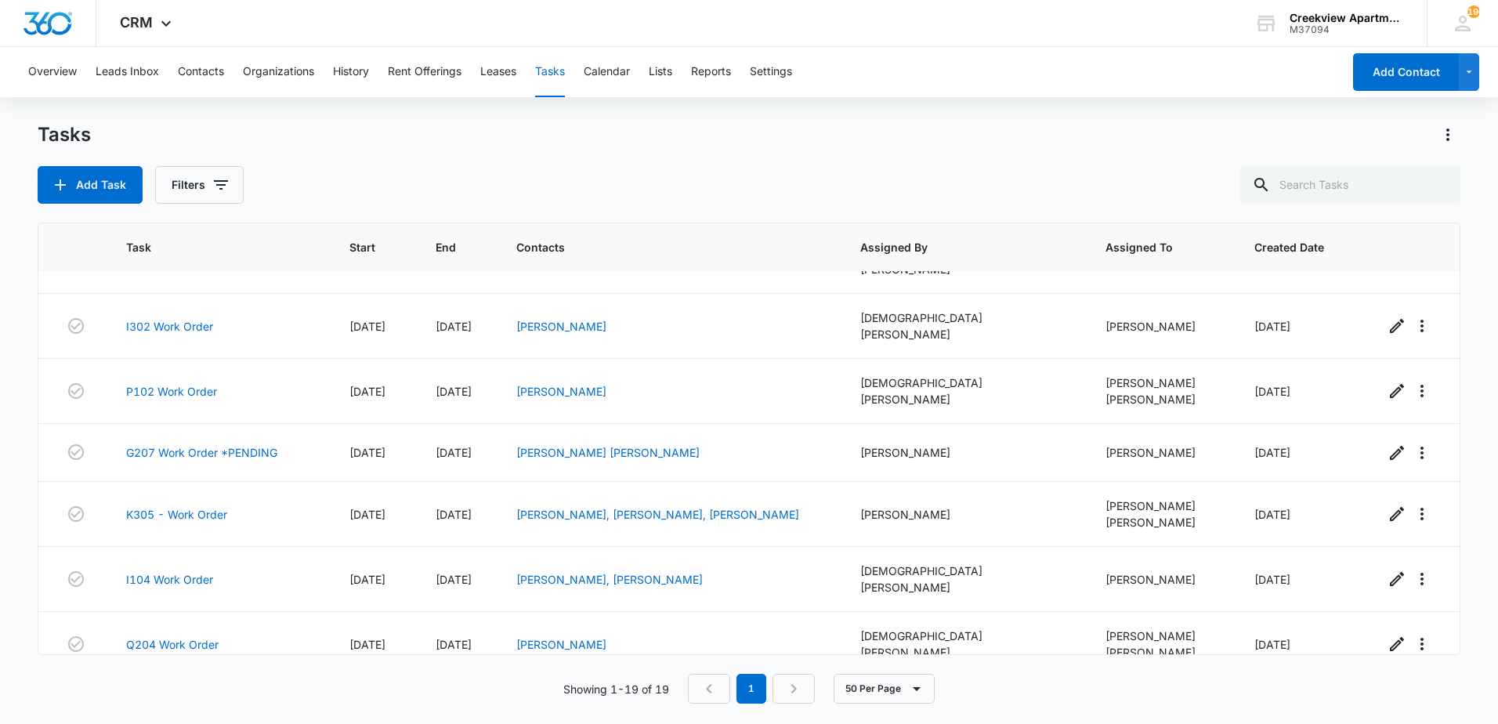
click at [202, 701] on link "K103 Work Order" at bounding box center [171, 709] width 91 height 16
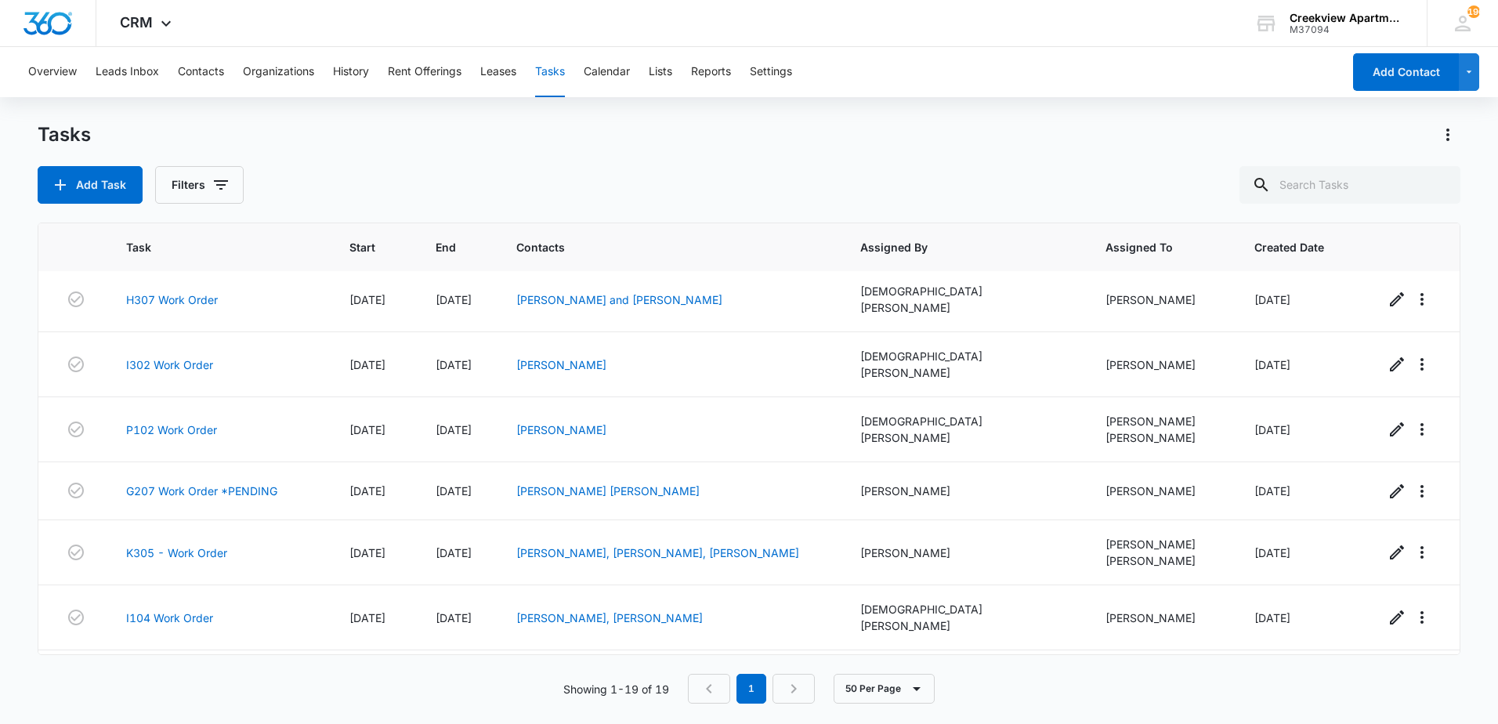
scroll to position [761, 0]
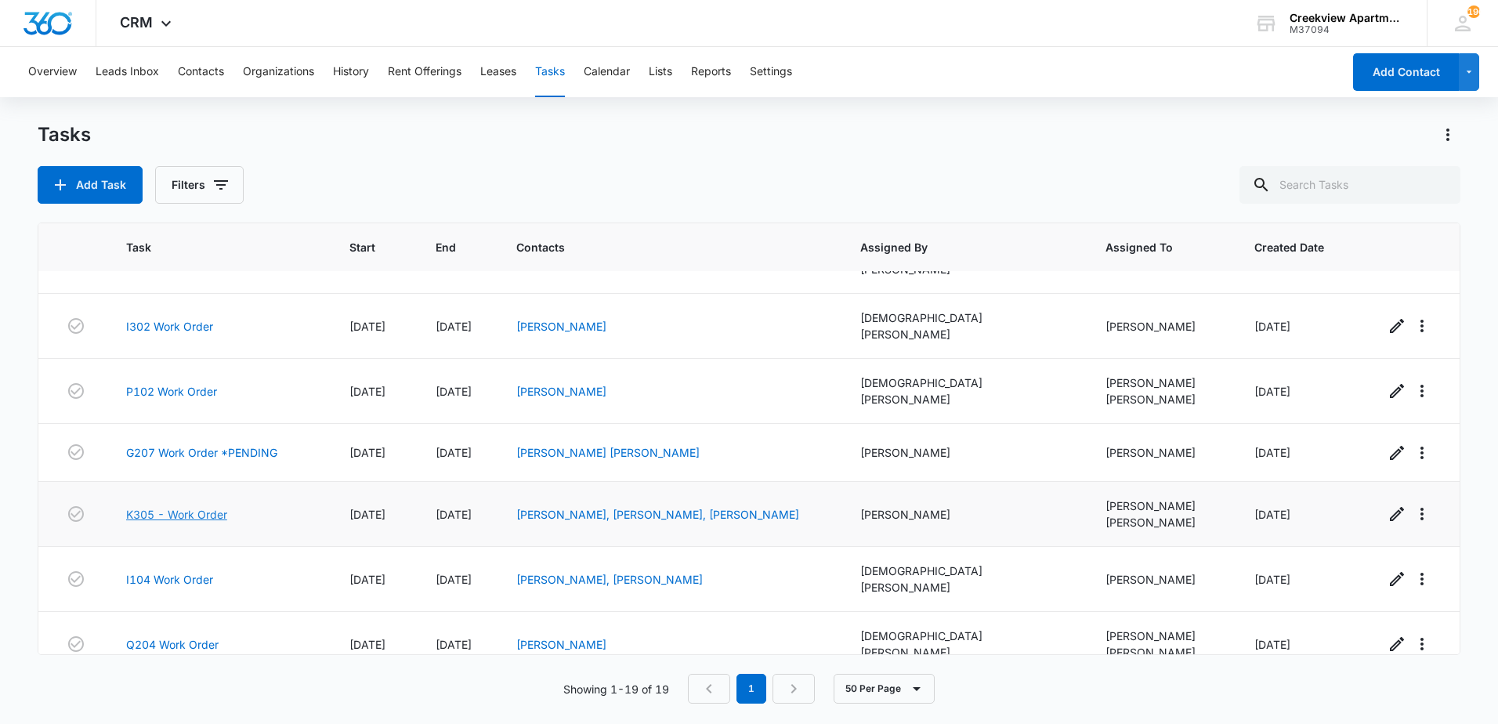
click at [204, 506] on link "K305 - Work Order" at bounding box center [176, 514] width 101 height 16
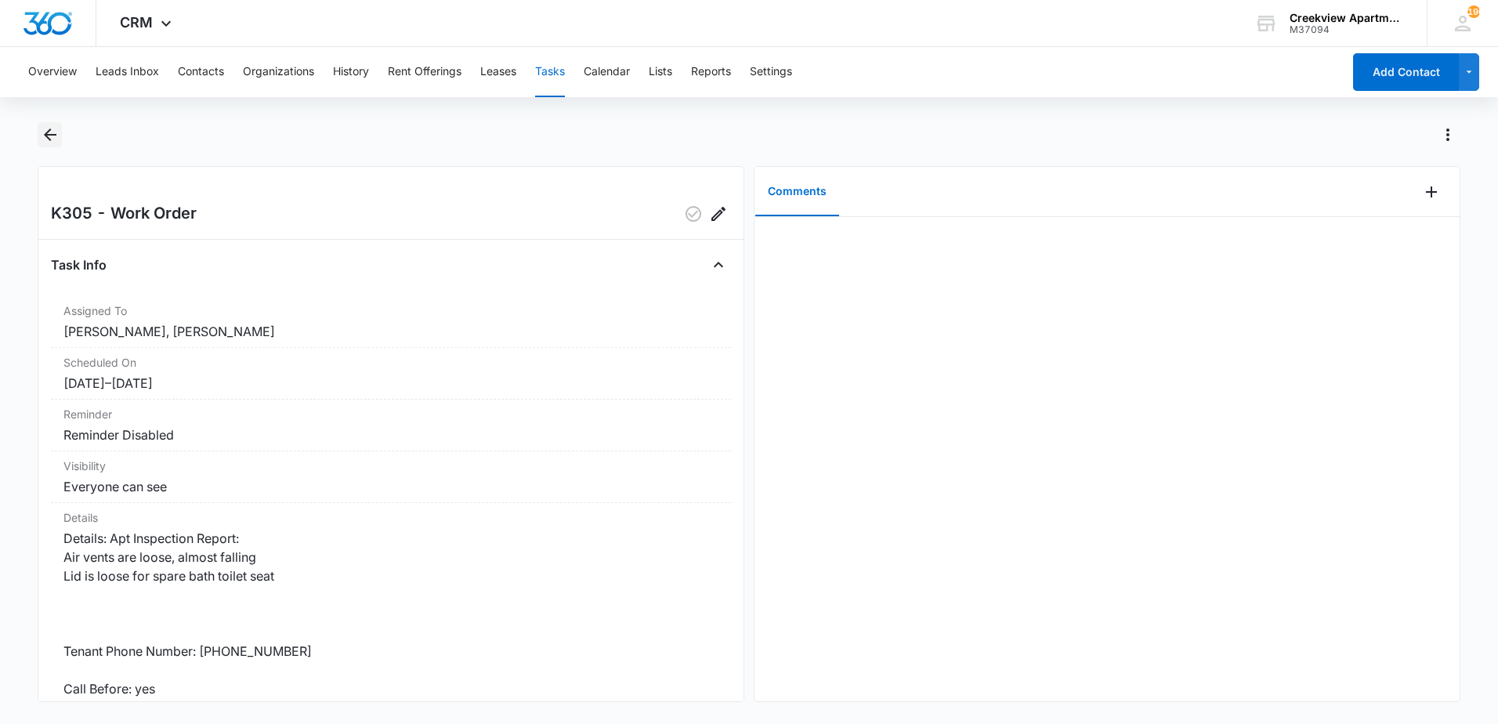
click at [52, 140] on icon "Back" at bounding box center [50, 134] width 19 height 19
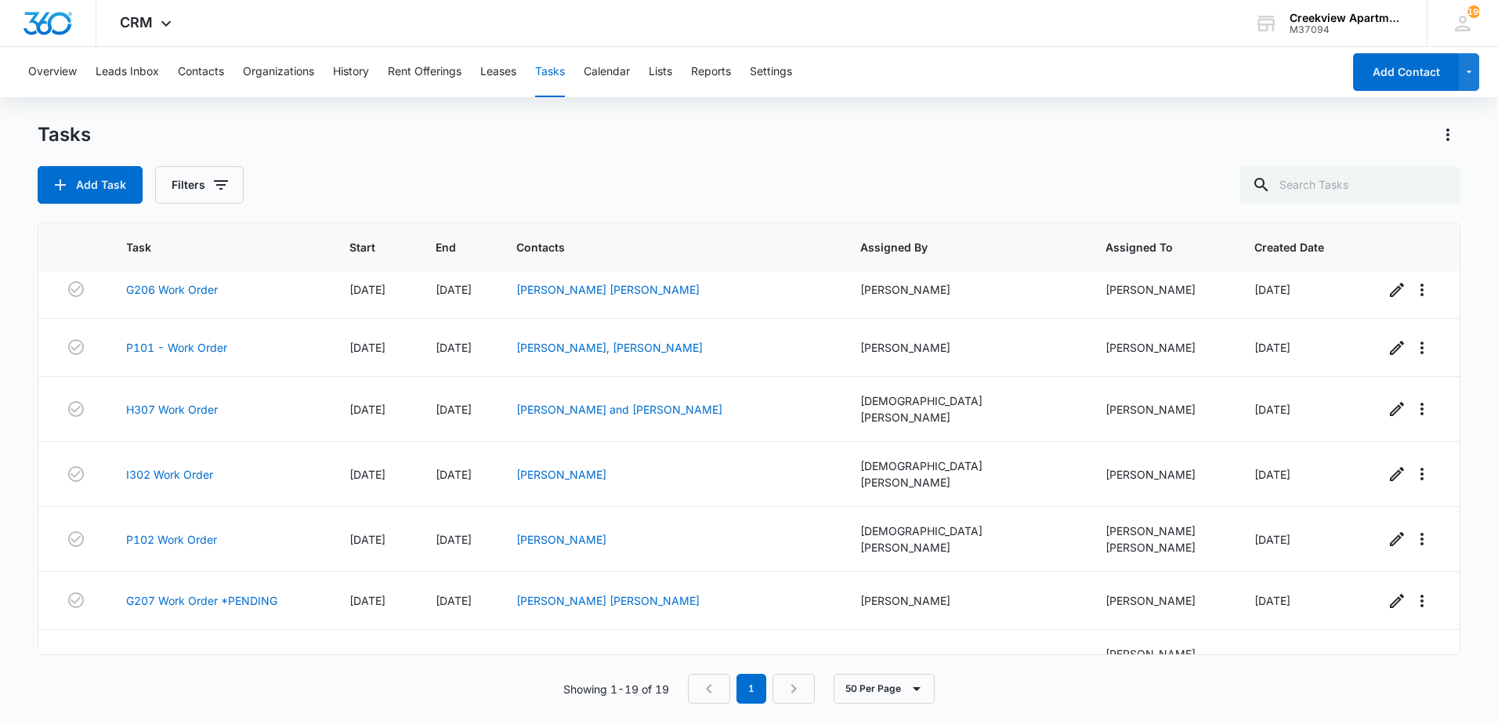
scroll to position [761, 0]
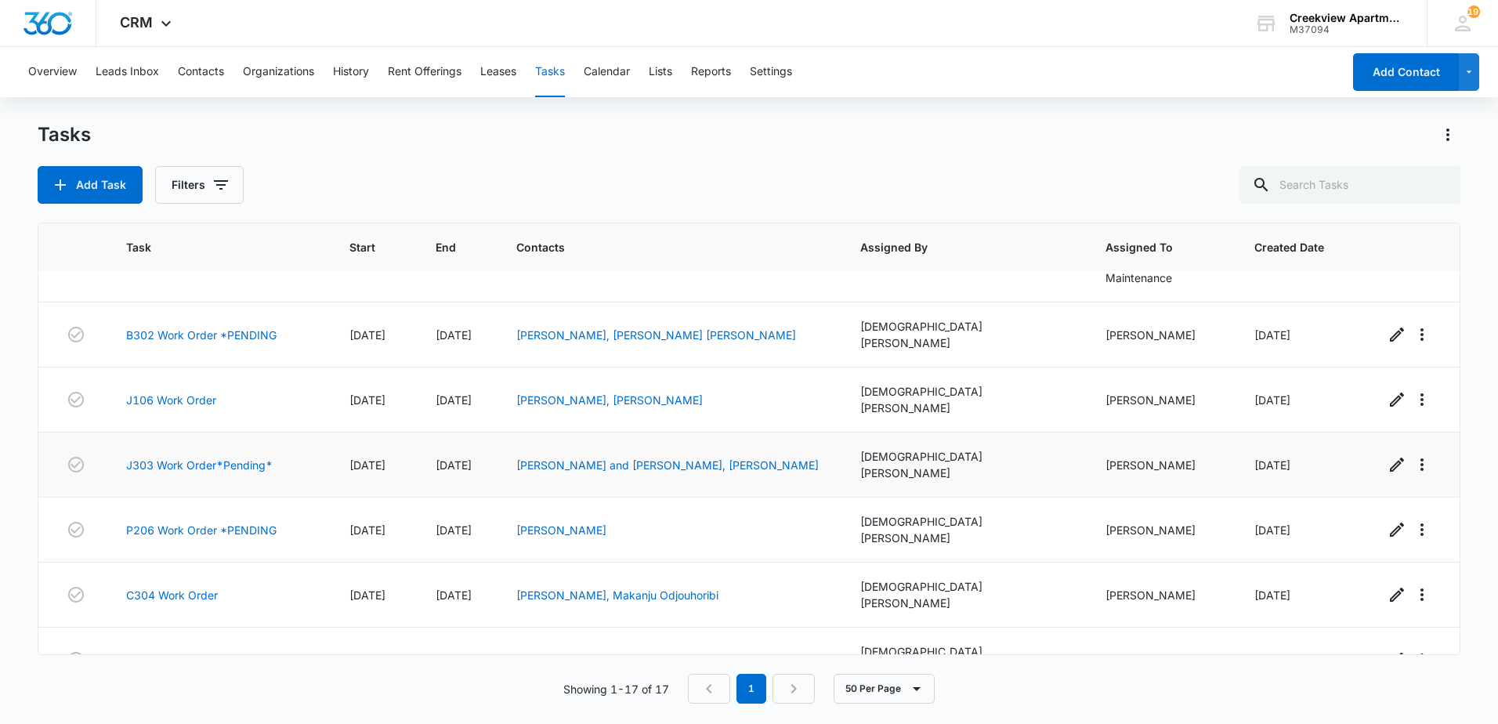
scroll to position [78, 0]
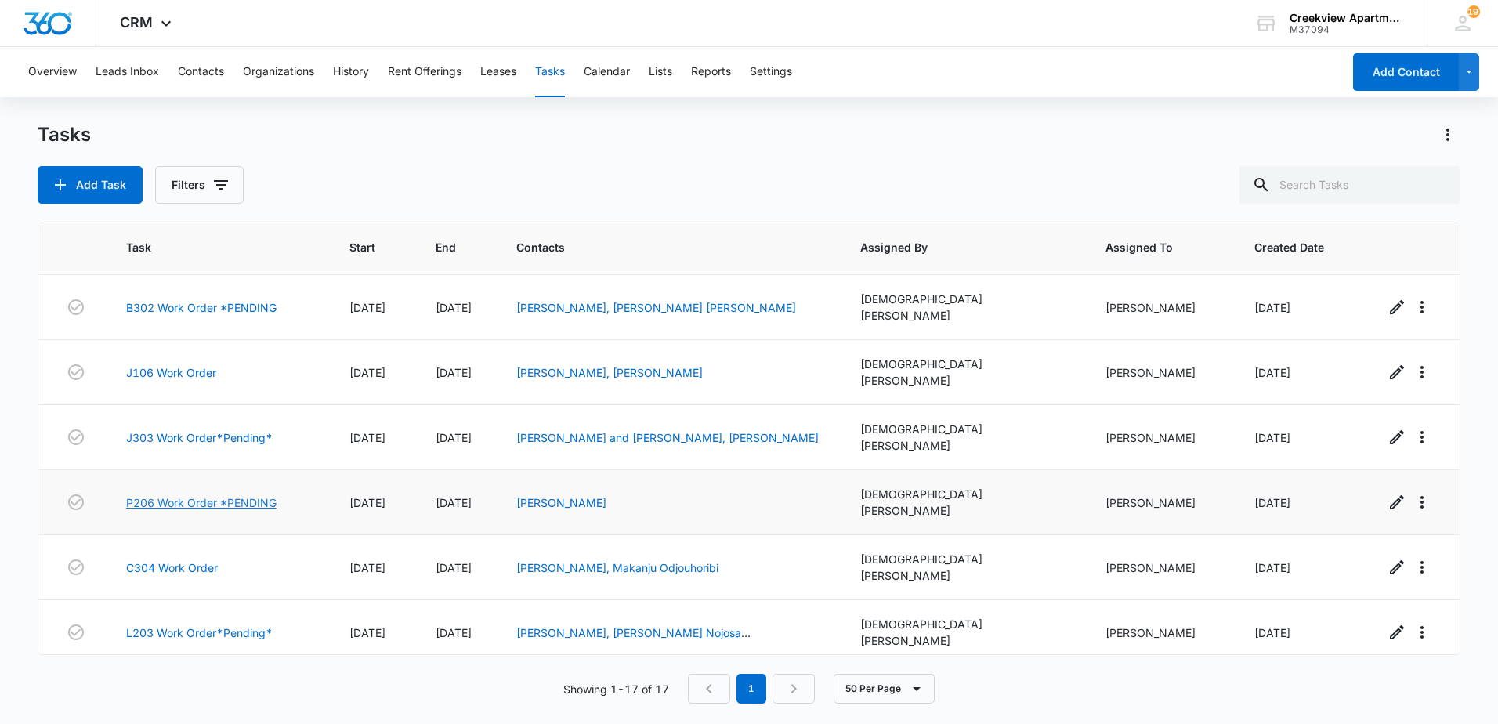
click at [197, 494] on link "P206 Work Order *PENDING" at bounding box center [201, 502] width 150 height 16
